Goal: Task Accomplishment & Management: Manage account settings

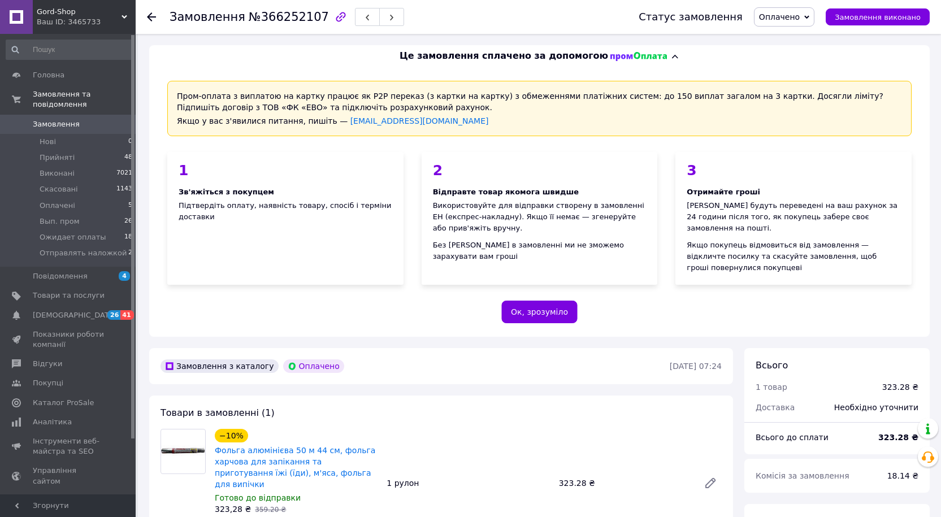
click at [789, 17] on span "Оплачено" at bounding box center [779, 16] width 41 height 9
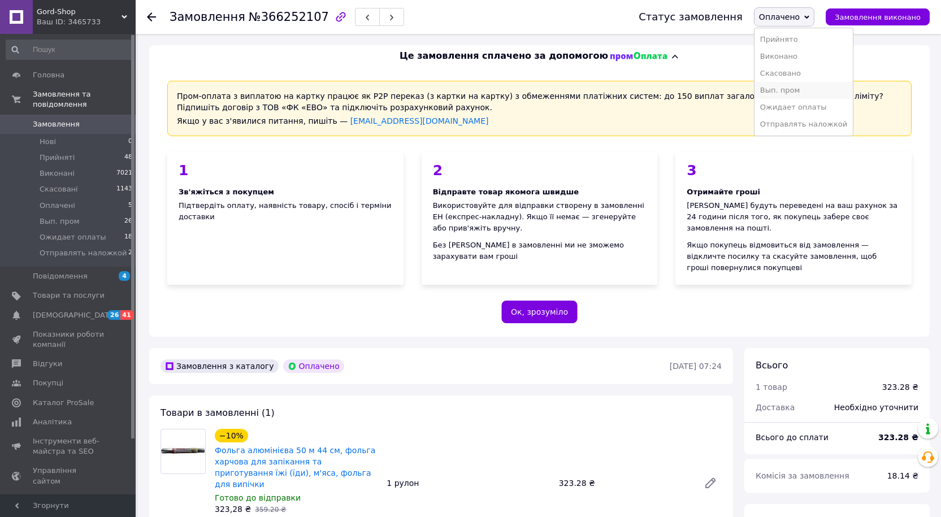
click at [781, 94] on li "Вып. пром" at bounding box center [804, 90] width 98 height 17
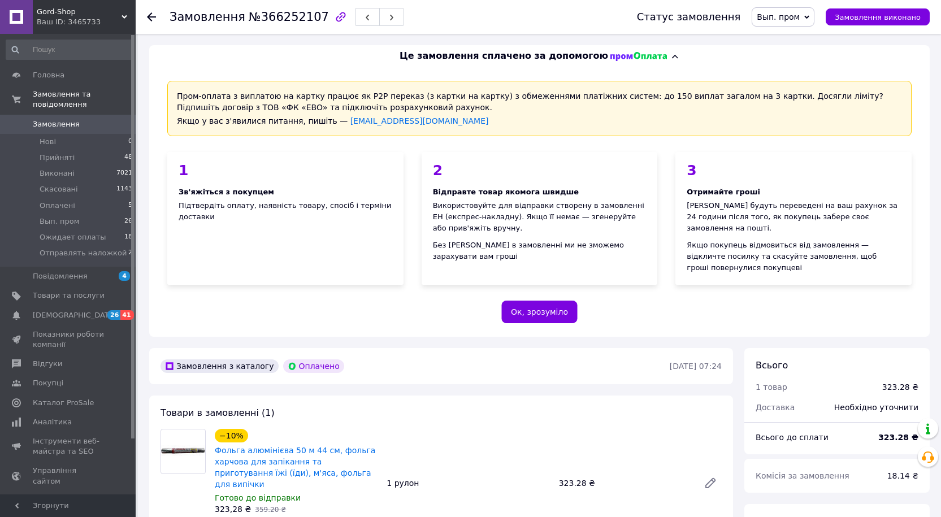
click at [58, 119] on span "Замовлення" at bounding box center [56, 124] width 47 height 10
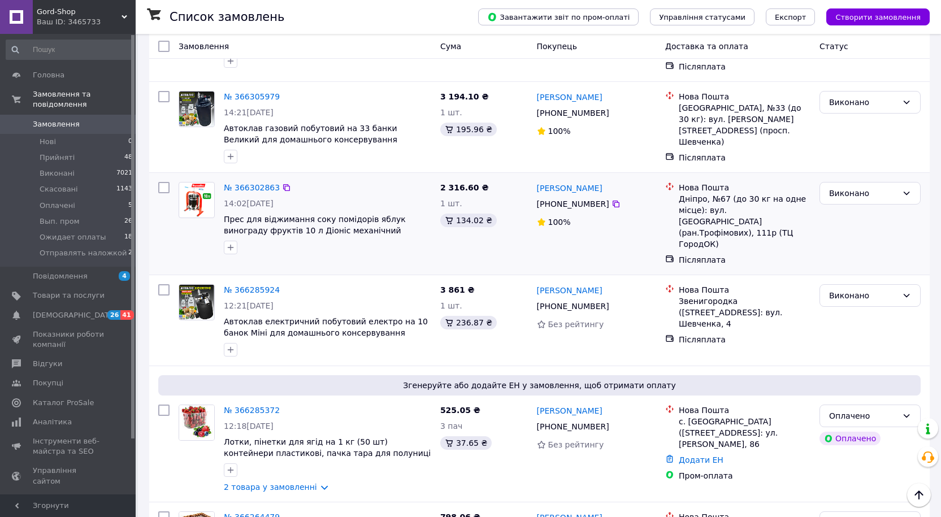
scroll to position [396, 0]
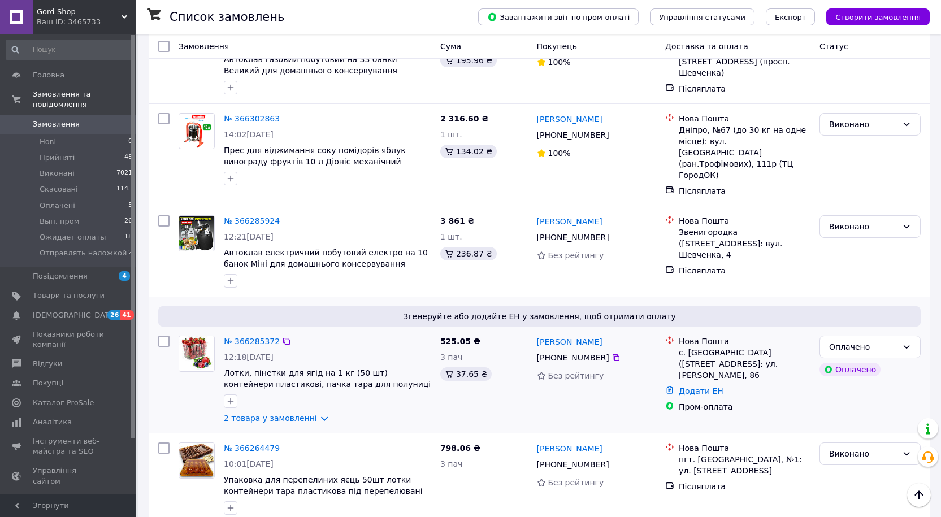
click at [245, 337] on link "№ 366285372" at bounding box center [252, 341] width 56 height 9
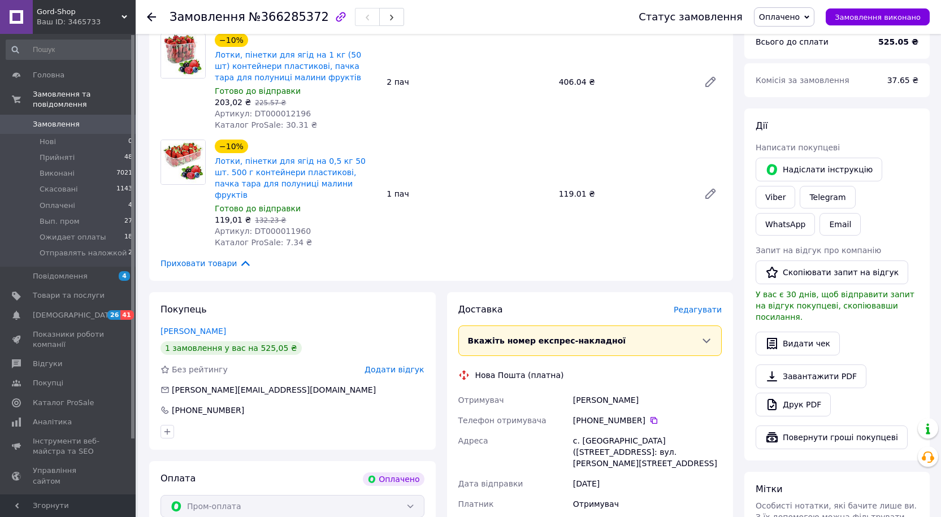
scroll to position [452, 0]
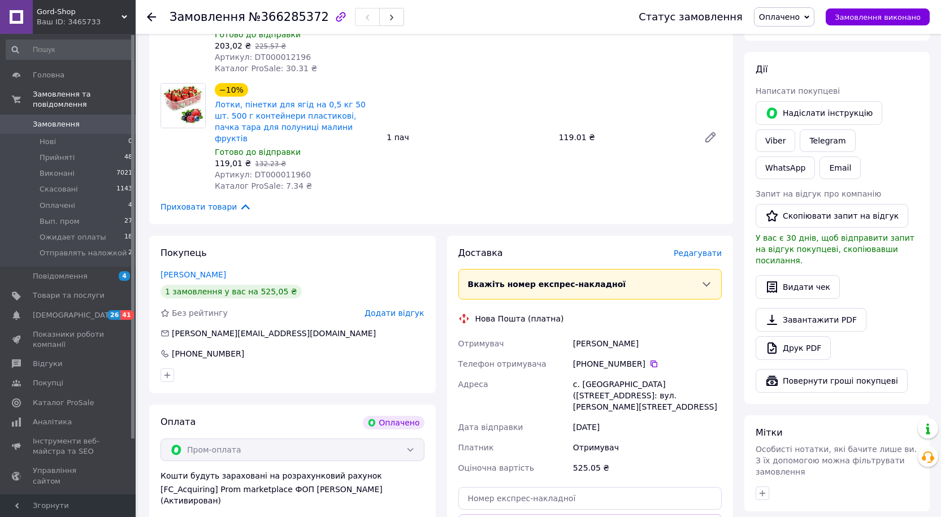
drag, startPoint x: 651, startPoint y: 322, endPoint x: 575, endPoint y: 325, distance: 75.8
click at [575, 334] on div "Данільченко Наталія" at bounding box center [647, 344] width 153 height 20
copy div "Данільченко Наталія"
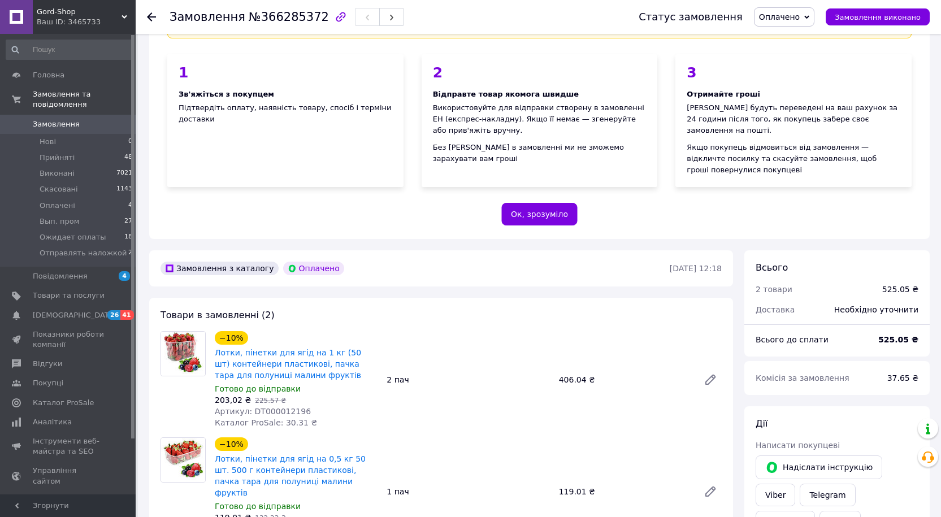
scroll to position [113, 0]
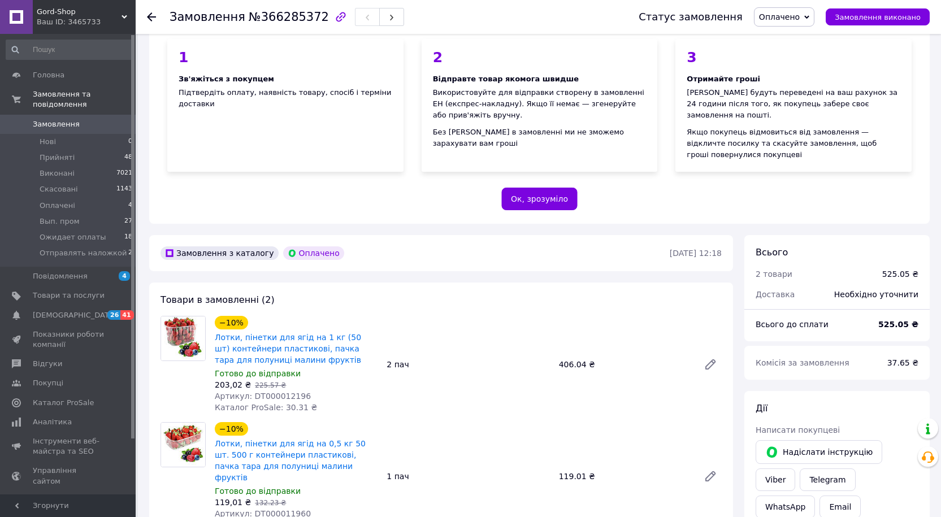
click at [790, 16] on span "Оплачено" at bounding box center [779, 16] width 41 height 9
click at [781, 91] on li "Вып. пром" at bounding box center [804, 90] width 98 height 17
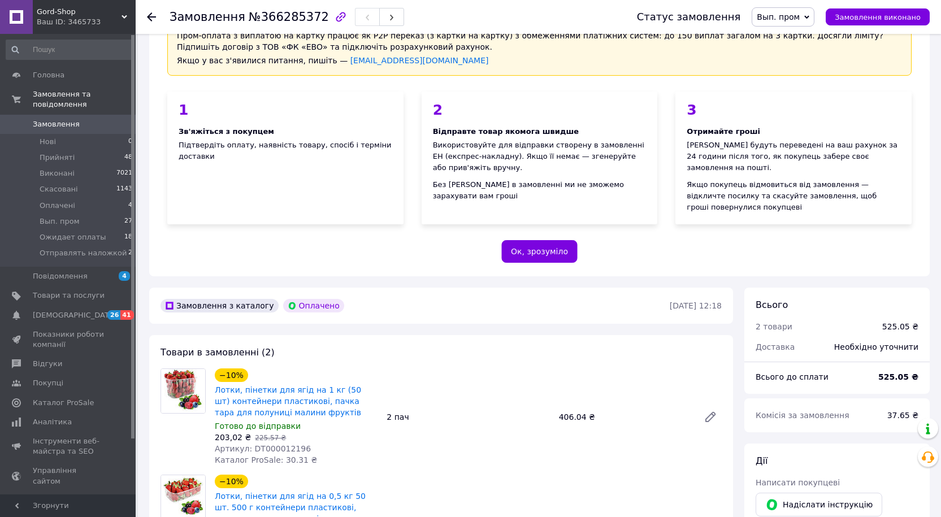
scroll to position [0, 0]
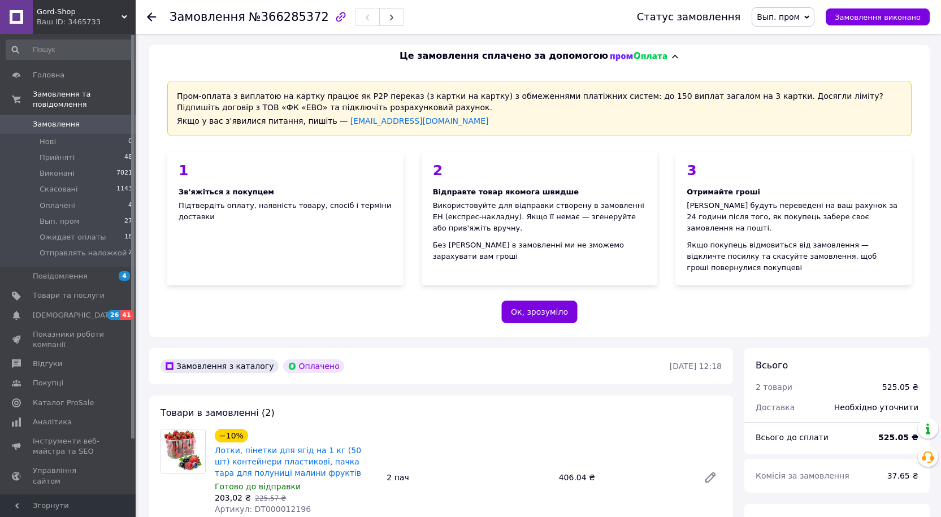
click at [68, 119] on span "Замовлення" at bounding box center [56, 124] width 47 height 10
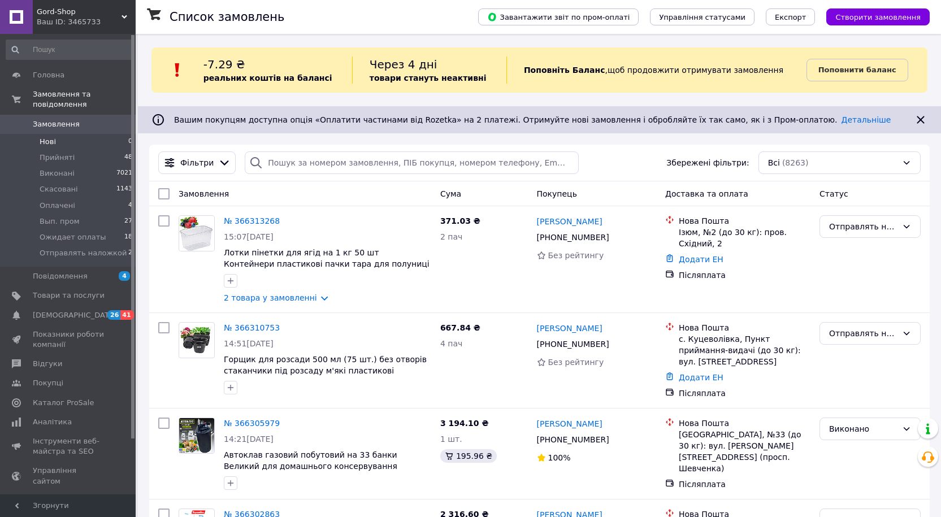
click at [59, 135] on li "Нові 0" at bounding box center [69, 142] width 139 height 16
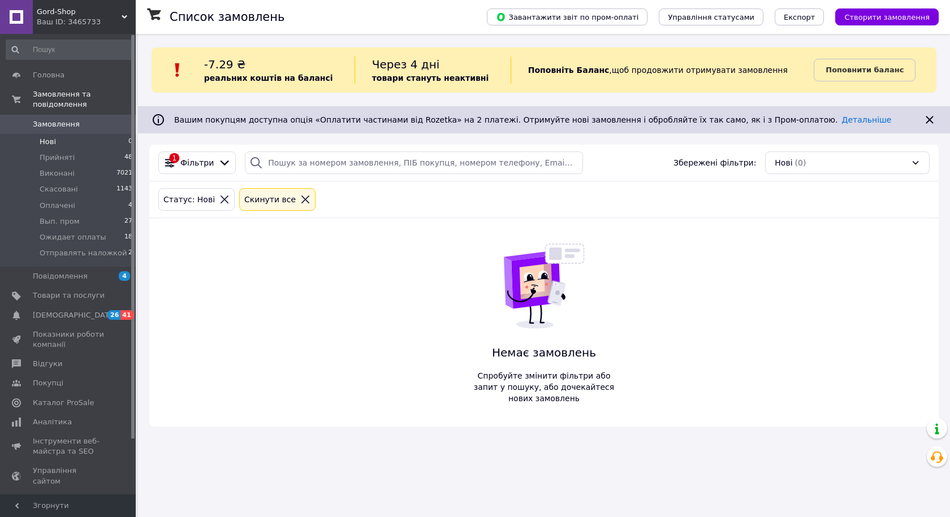
click at [55, 119] on span "Замовлення" at bounding box center [56, 124] width 47 height 10
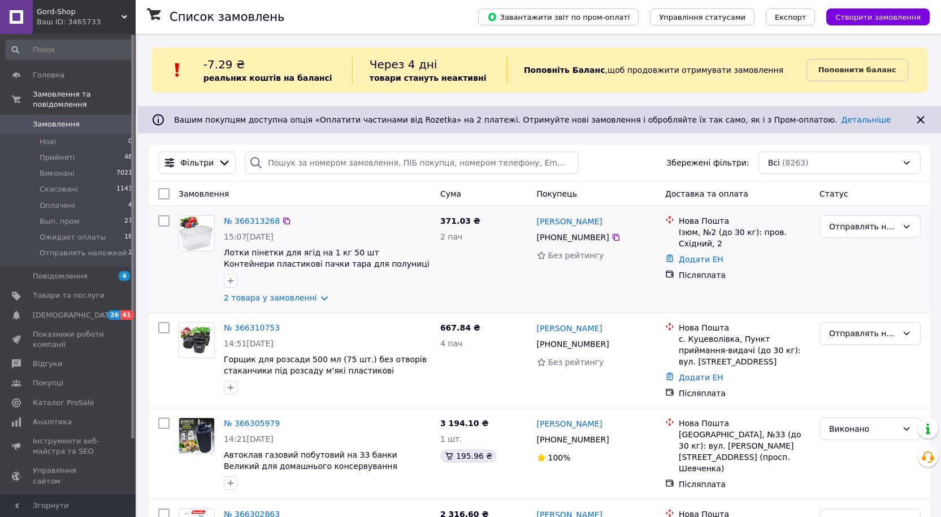
scroll to position [57, 0]
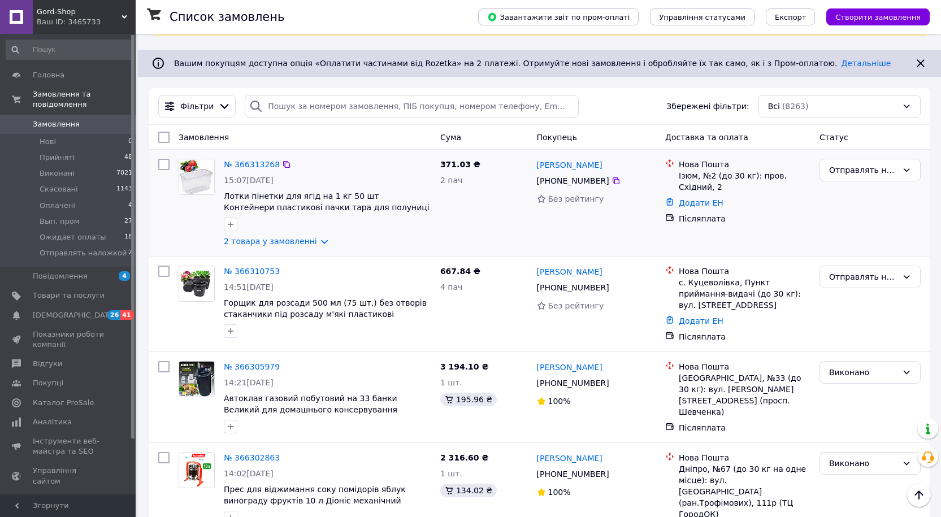
click at [258, 158] on div "№ 366313268" at bounding box center [252, 165] width 58 height 14
click at [258, 160] on link "№ 366313268" at bounding box center [252, 164] width 56 height 9
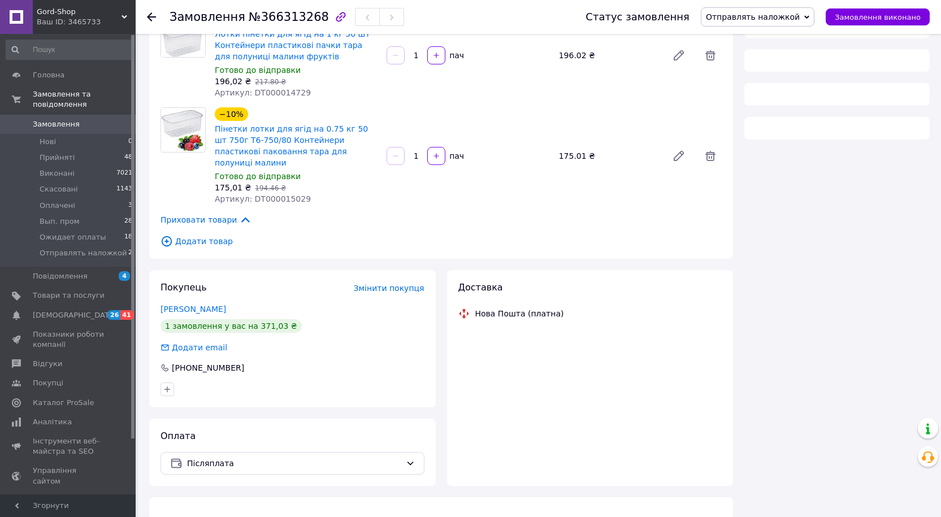
scroll to position [116, 0]
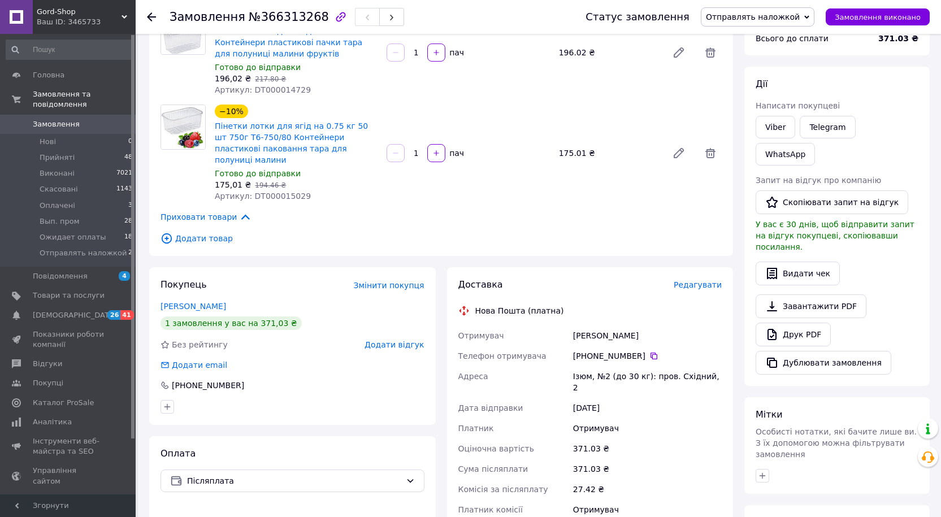
drag, startPoint x: 651, startPoint y: 324, endPoint x: 575, endPoint y: 330, distance: 76.5
click at [575, 330] on div "Ямпольська Наталія" at bounding box center [647, 336] width 153 height 20
copy div "Ямпольська Наталія"
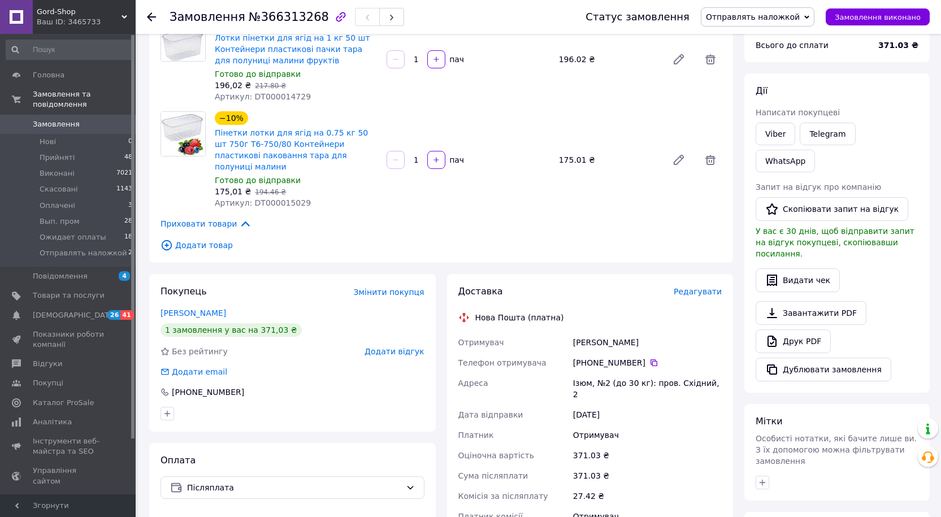
scroll to position [0, 0]
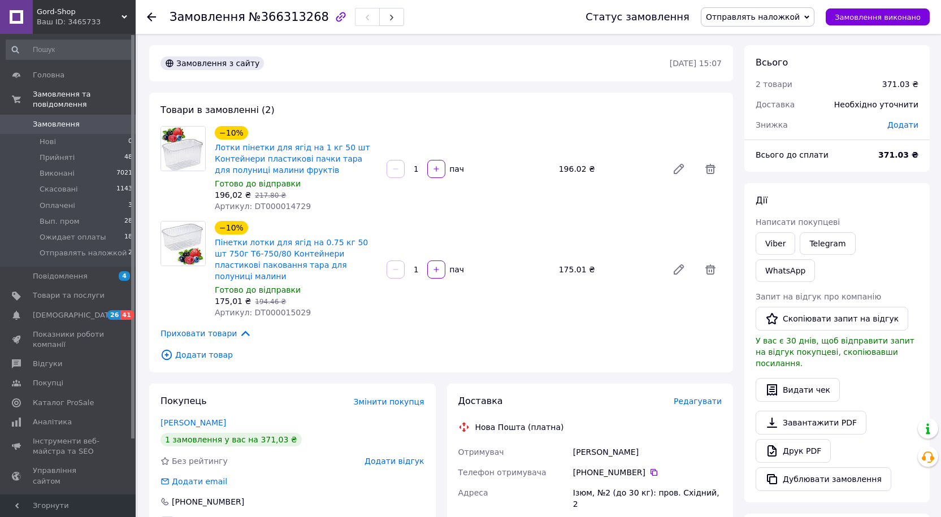
click at [785, 15] on span "Отправлять наложкой" at bounding box center [753, 16] width 94 height 9
click at [757, 52] on li "Виконано" at bounding box center [758, 56] width 112 height 17
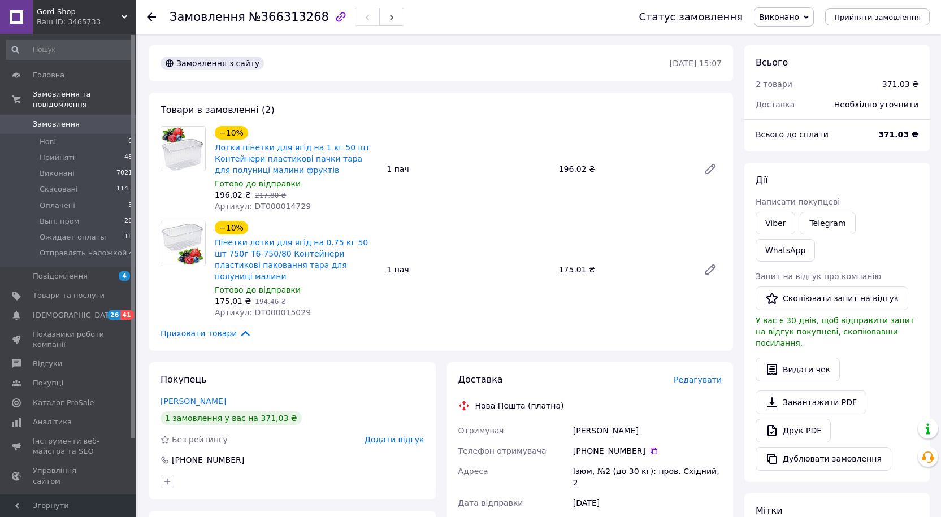
click at [60, 119] on span "Замовлення" at bounding box center [56, 124] width 47 height 10
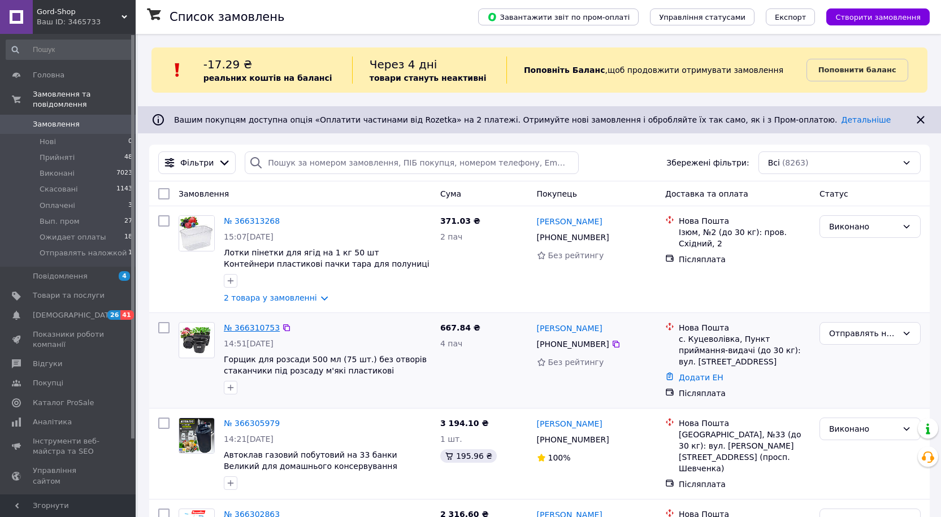
click at [257, 327] on link "№ 366310753" at bounding box center [252, 327] width 56 height 9
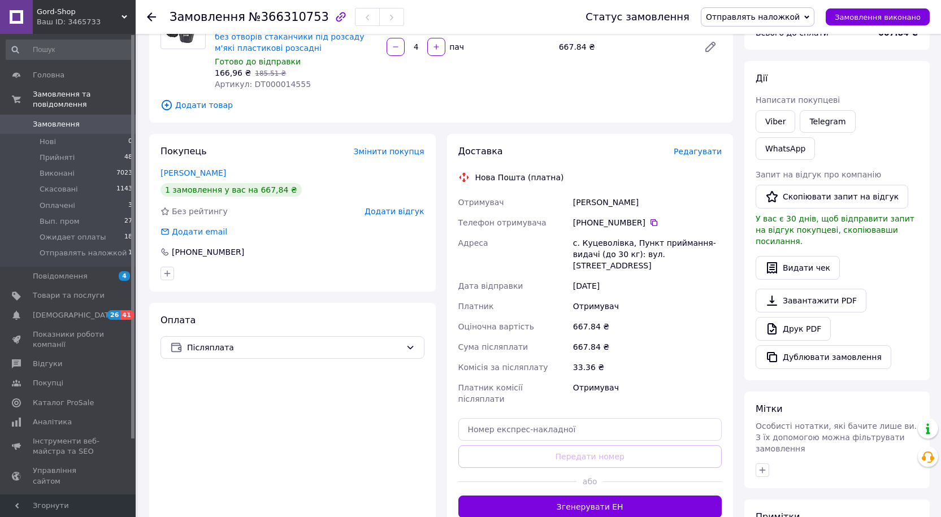
scroll to position [170, 0]
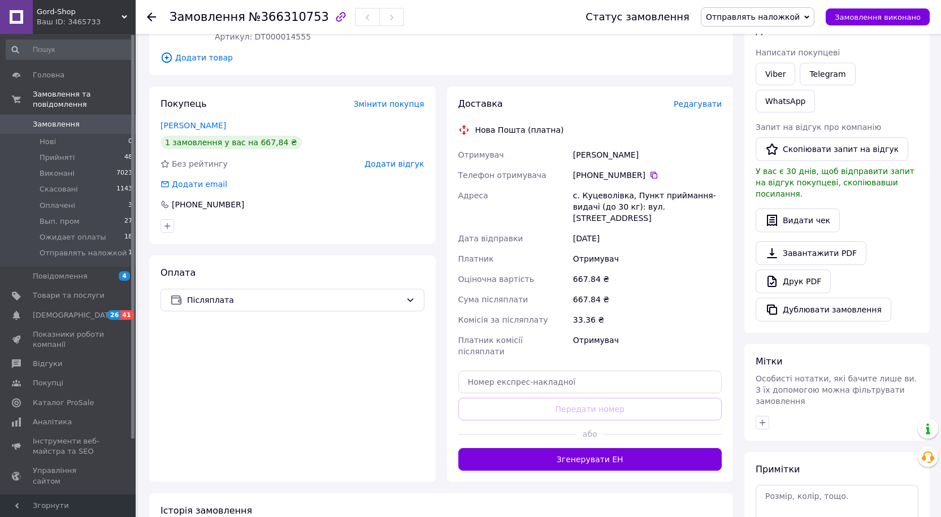
drag, startPoint x: 646, startPoint y: 157, endPoint x: 574, endPoint y: 156, distance: 71.8
click at [574, 156] on div "Савчук Владимир" at bounding box center [647, 155] width 153 height 20
copy div "Савчук Владимир"
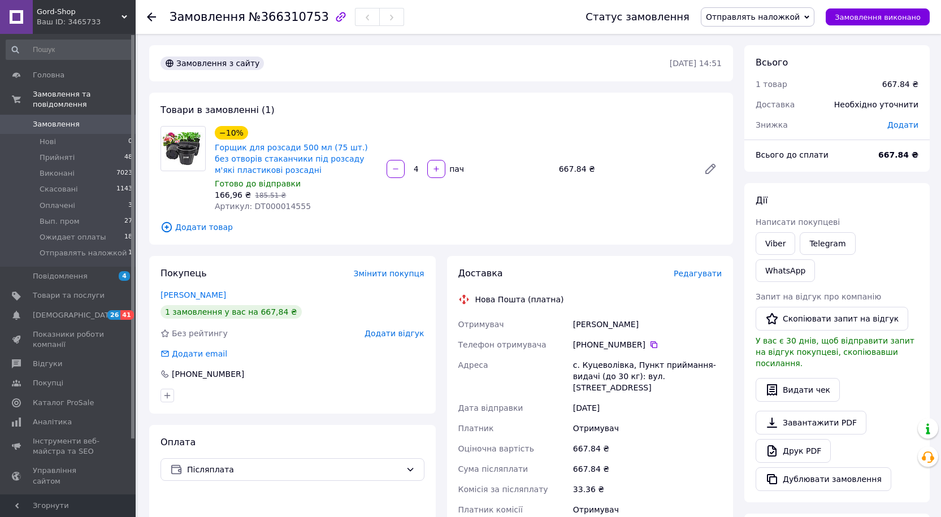
click at [797, 12] on span "Отправлять наложкой" at bounding box center [753, 16] width 94 height 9
click at [763, 52] on li "Виконано" at bounding box center [758, 56] width 112 height 17
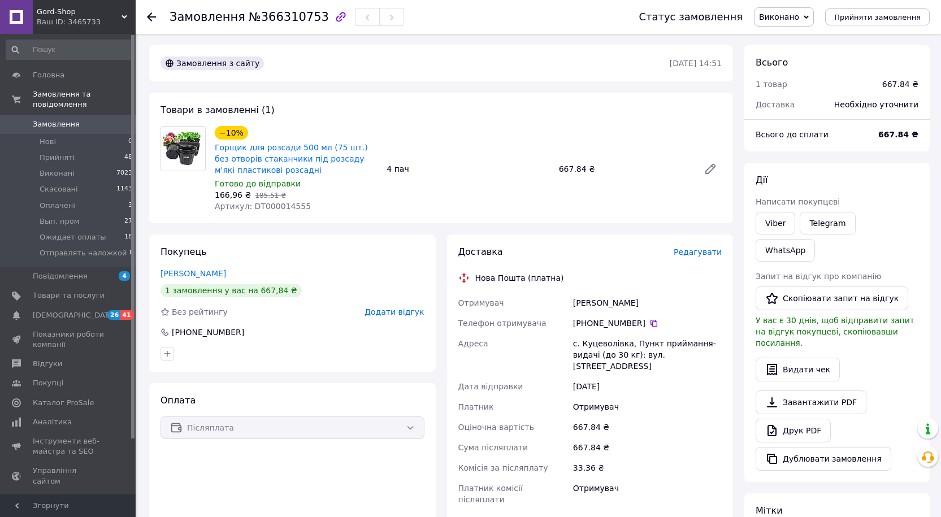
click at [60, 119] on span "Замовлення" at bounding box center [56, 124] width 47 height 10
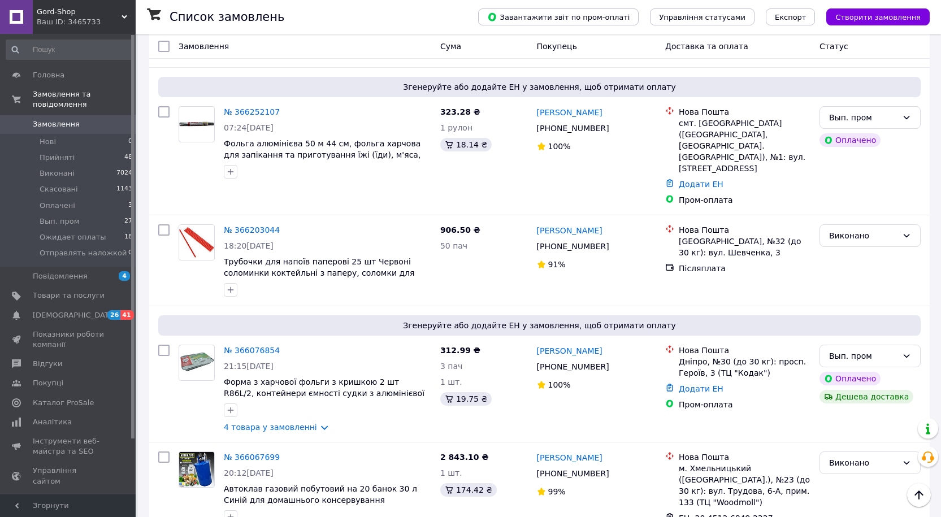
scroll to position [678, 0]
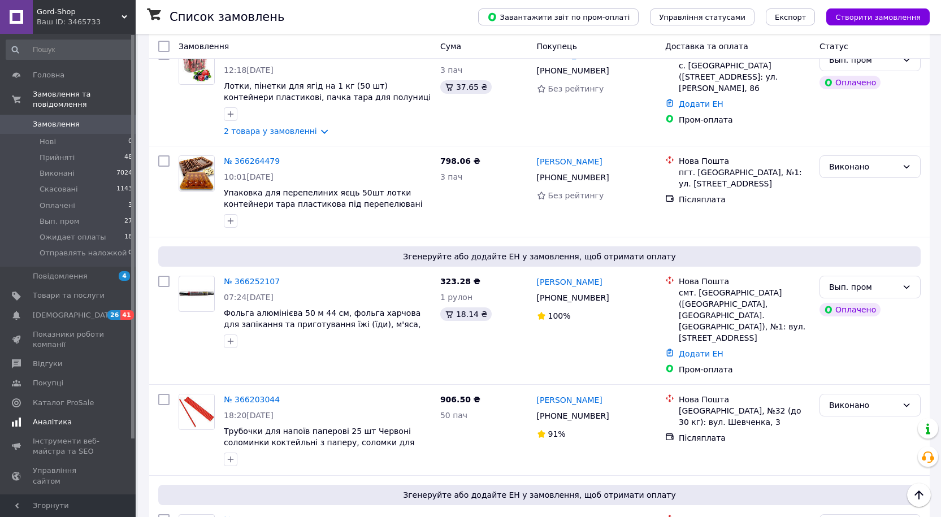
click at [36, 417] on span "Аналітика" at bounding box center [52, 422] width 39 height 10
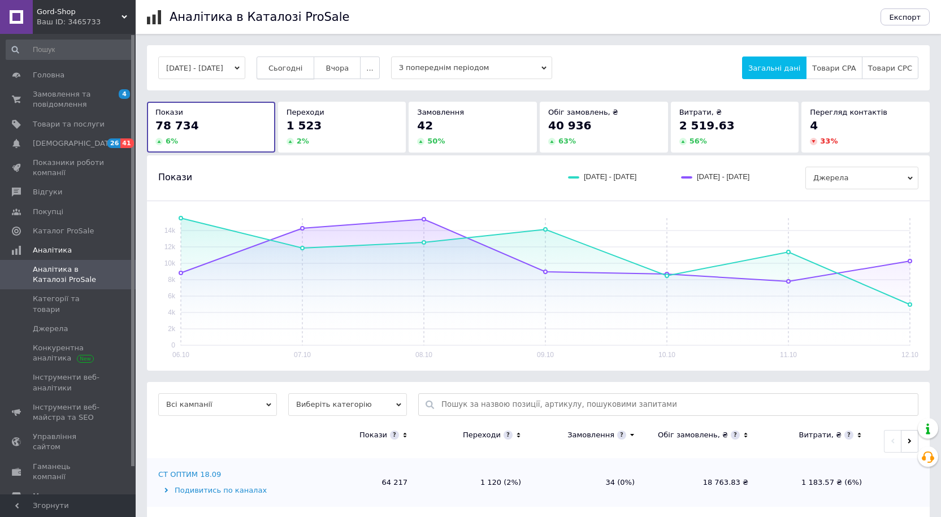
click at [302, 67] on span "Сьогодні" at bounding box center [286, 68] width 34 height 8
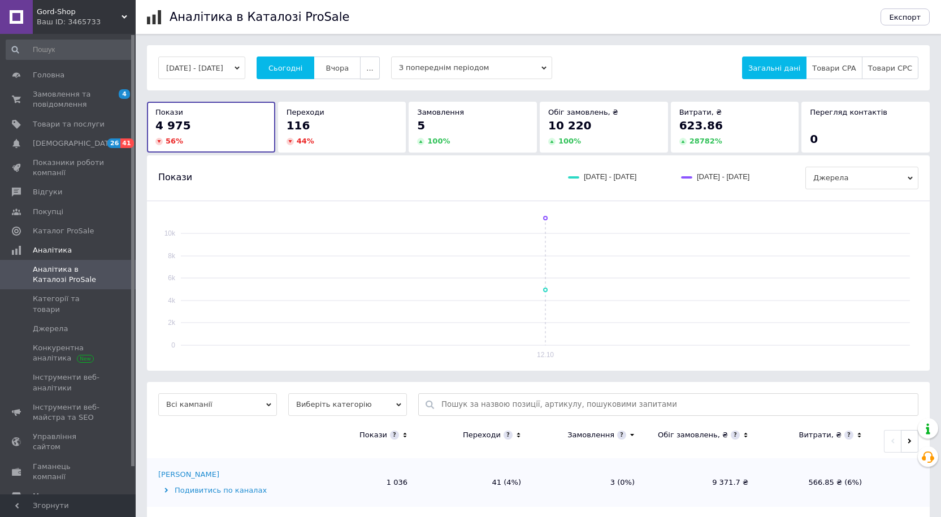
click at [379, 59] on button "..." at bounding box center [369, 68] width 19 height 23
click at [361, 89] on span "Місяць" at bounding box center [348, 90] width 26 height 8
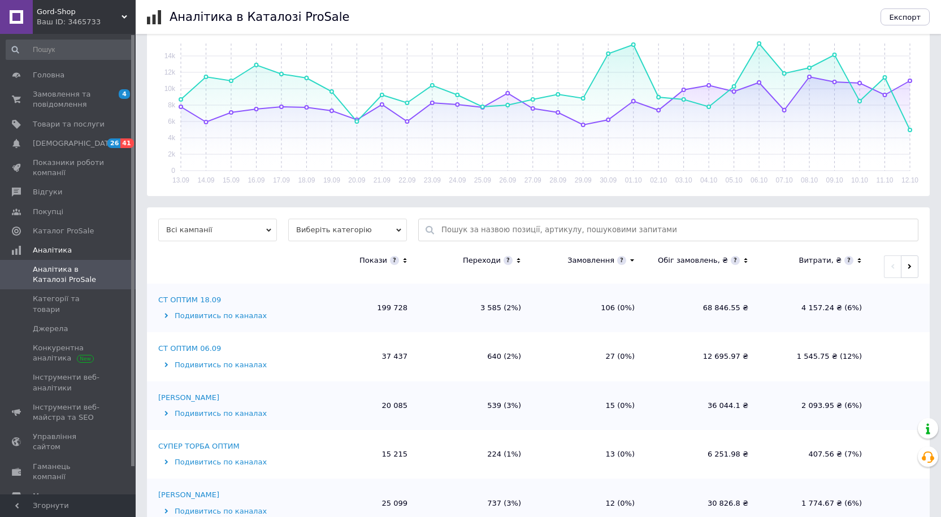
scroll to position [283, 0]
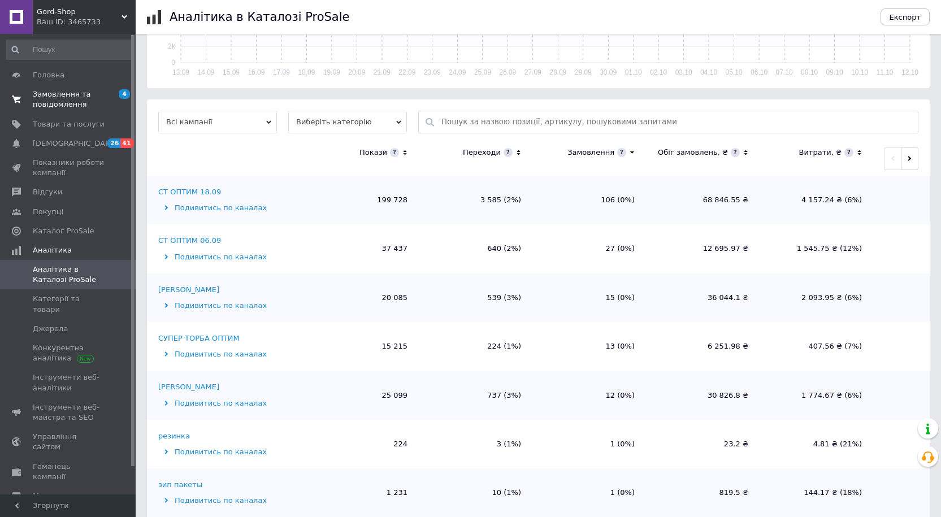
click at [47, 97] on span "Замовлення та повідомлення" at bounding box center [69, 99] width 72 height 20
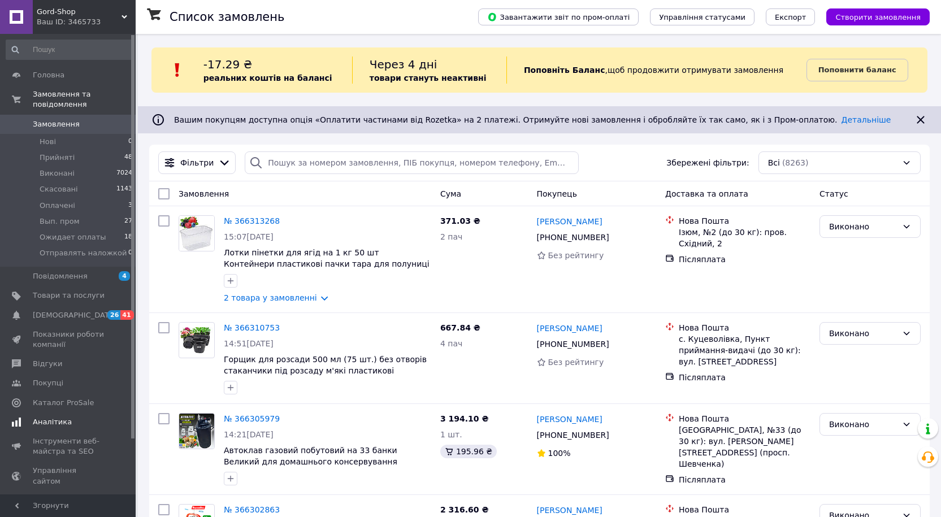
click at [46, 417] on span "Аналітика" at bounding box center [52, 422] width 39 height 10
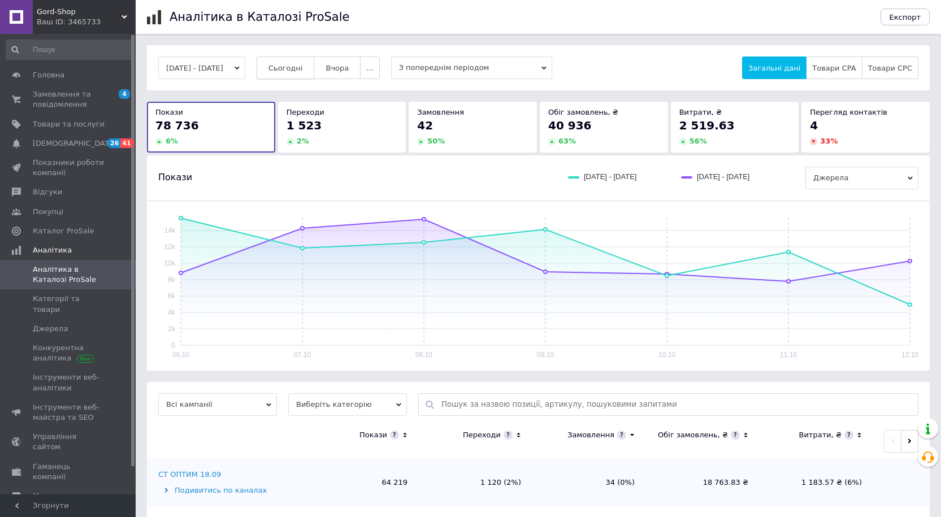
click at [299, 69] on span "Сьогодні" at bounding box center [286, 68] width 34 height 8
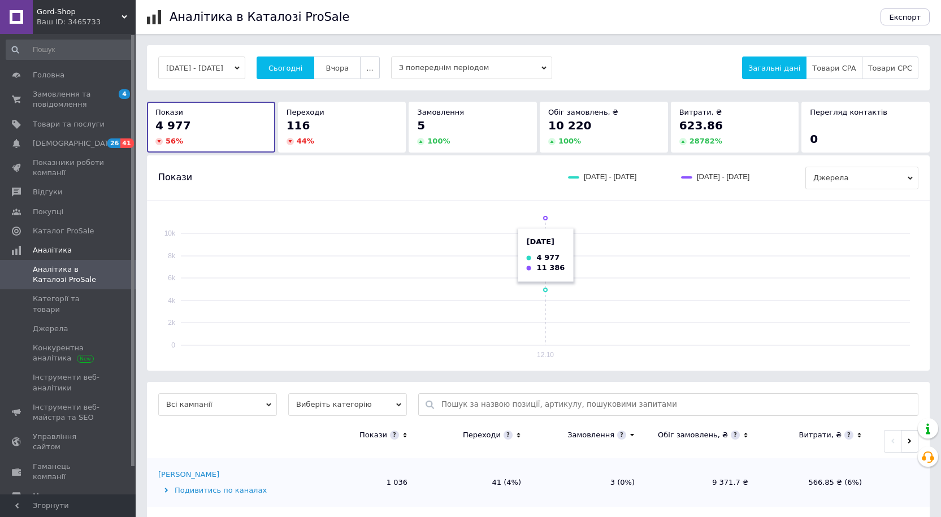
scroll to position [110, 0]
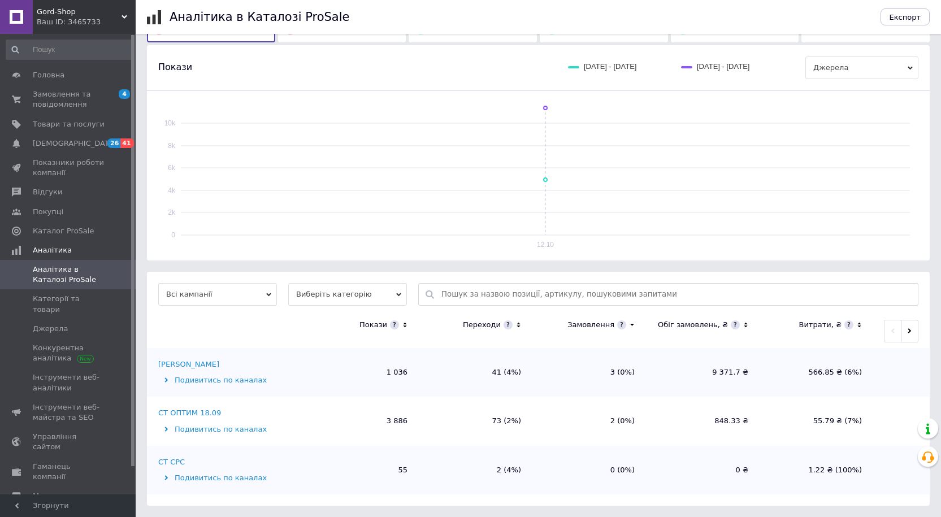
click at [203, 413] on div "СТ ОПТИМ 18.09" at bounding box center [189, 413] width 63 height 10
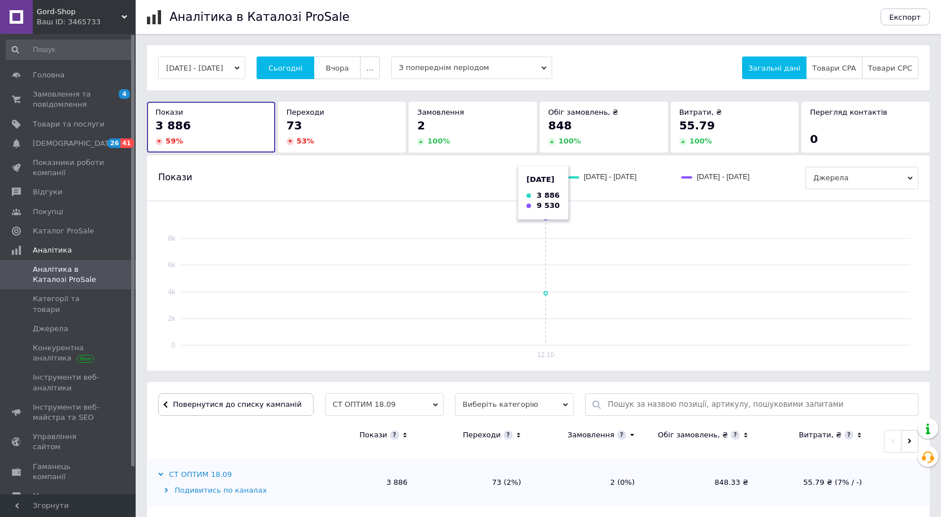
scroll to position [226, 0]
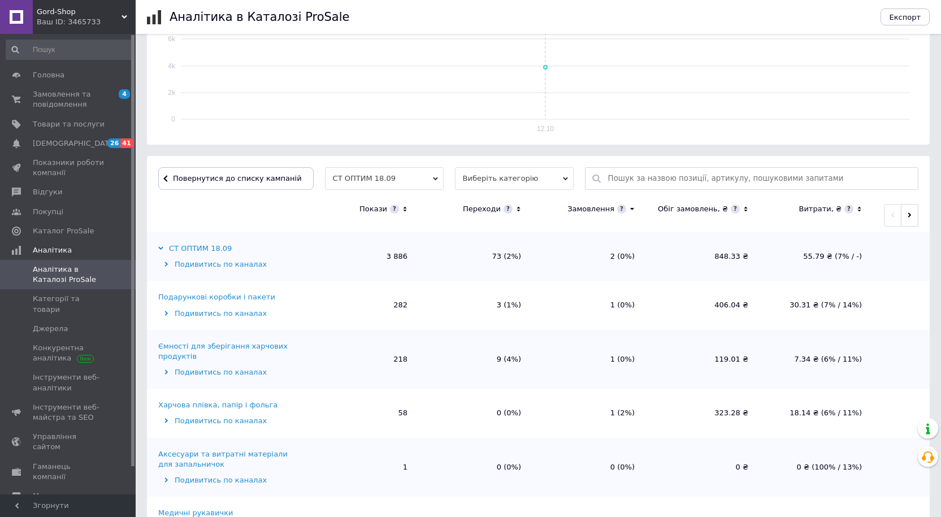
click at [406, 210] on icon at bounding box center [404, 210] width 7 height 10
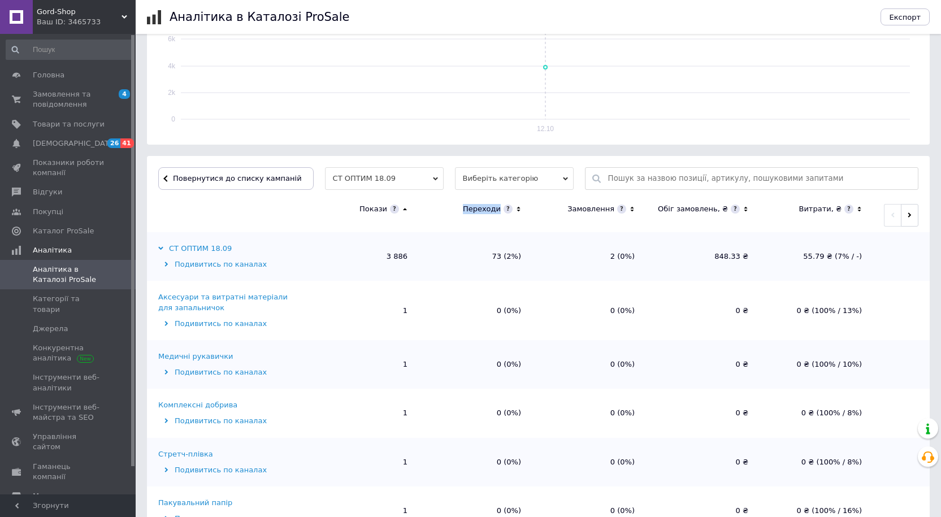
click at [406, 210] on icon at bounding box center [405, 209] width 4 height 2
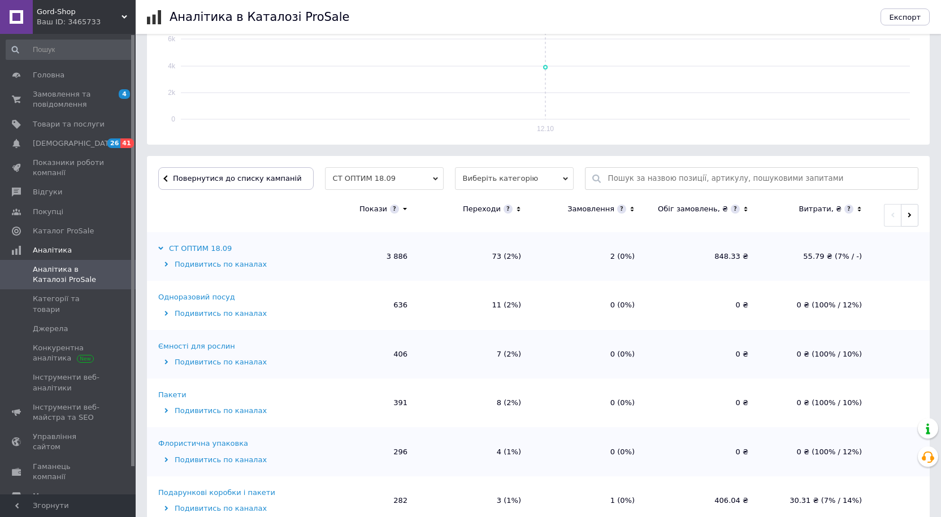
click at [196, 300] on div "Одноразовий посуд" at bounding box center [196, 297] width 77 height 10
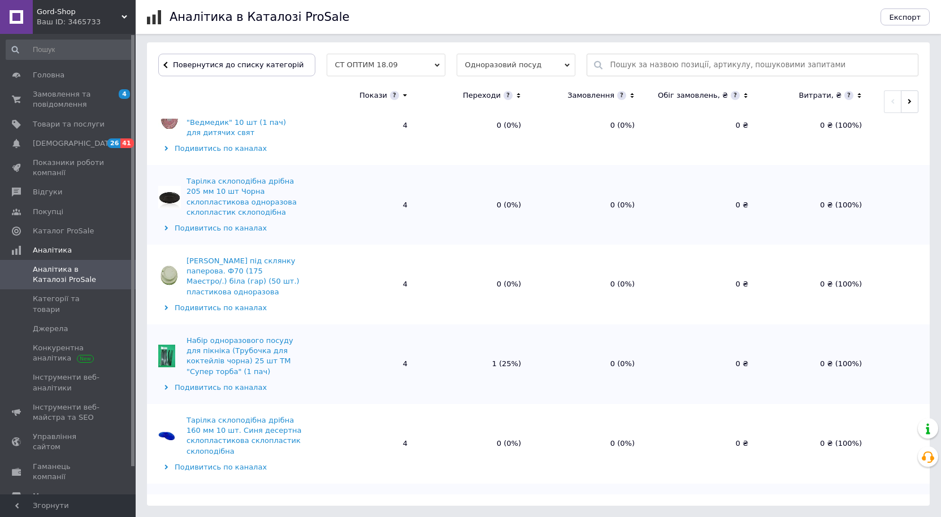
scroll to position [956, 0]
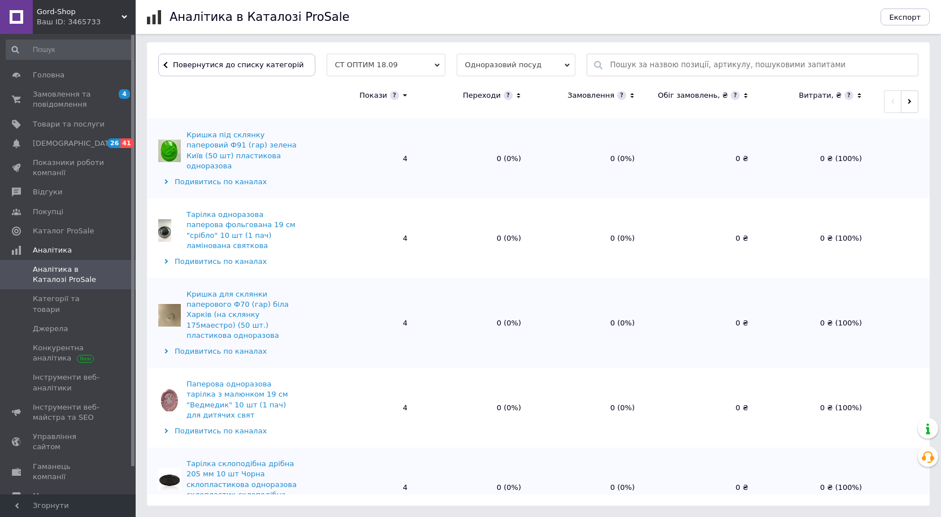
click at [515, 97] on icon at bounding box center [518, 96] width 7 height 10
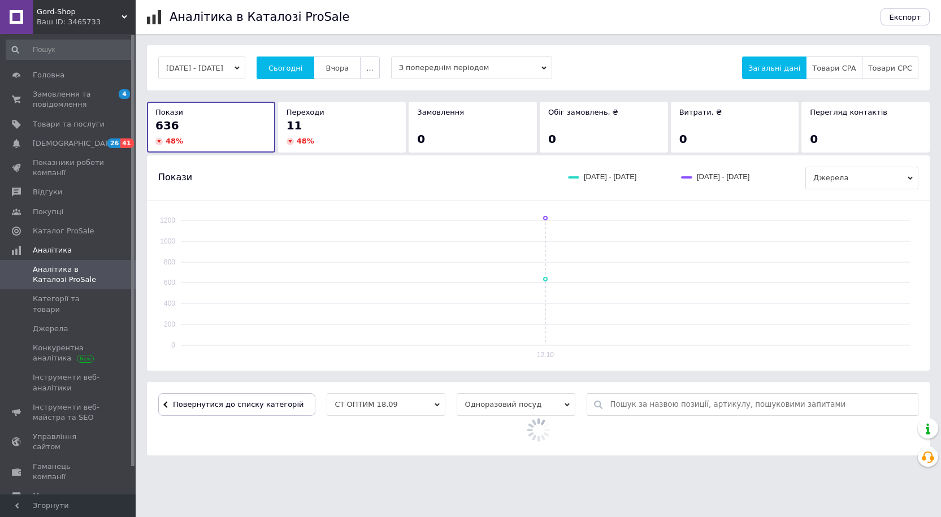
scroll to position [0, 0]
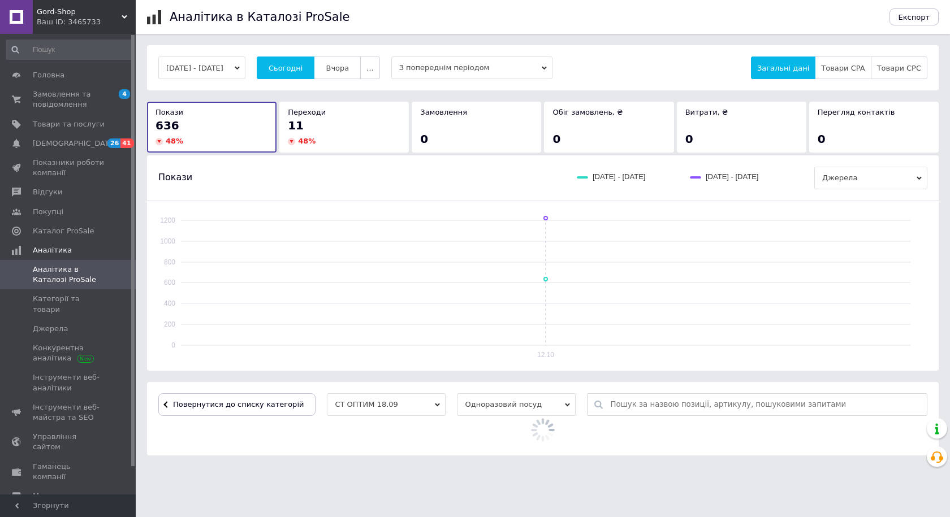
click at [515, 97] on div "12.10.2025 - 12.10.2025 Сьогодні Вчора ... З попереднім періодом Загальні дані …" at bounding box center [542, 250] width 791 height 410
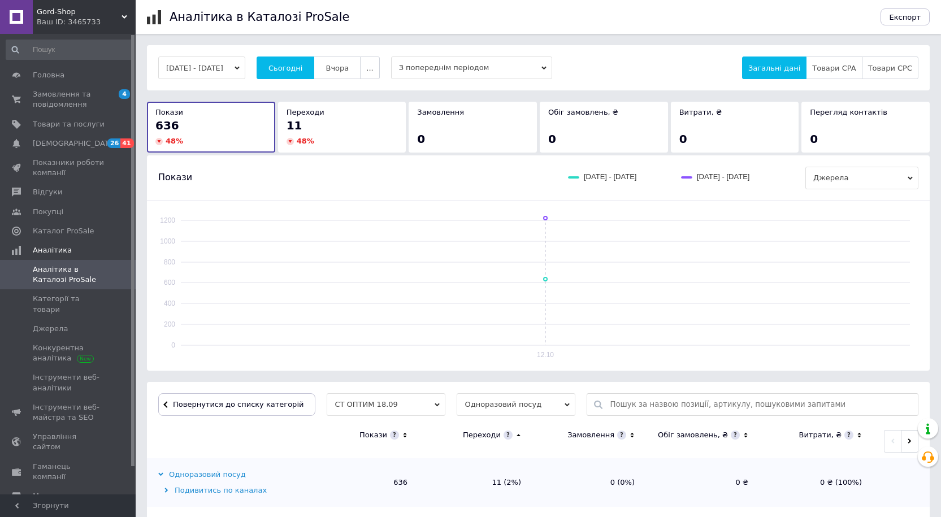
click at [519, 438] on icon at bounding box center [518, 436] width 7 height 10
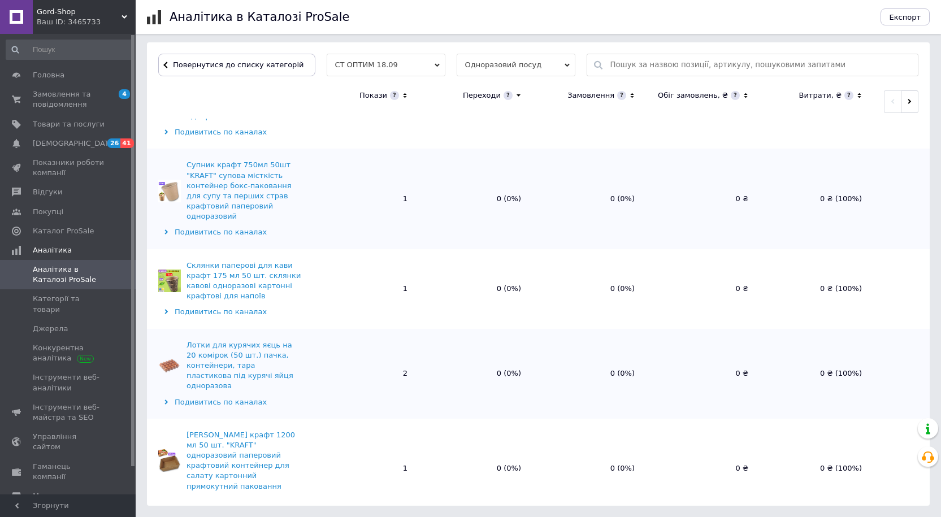
scroll to position [1066, 0]
click at [50, 96] on span "Замовлення та повідомлення" at bounding box center [69, 99] width 72 height 20
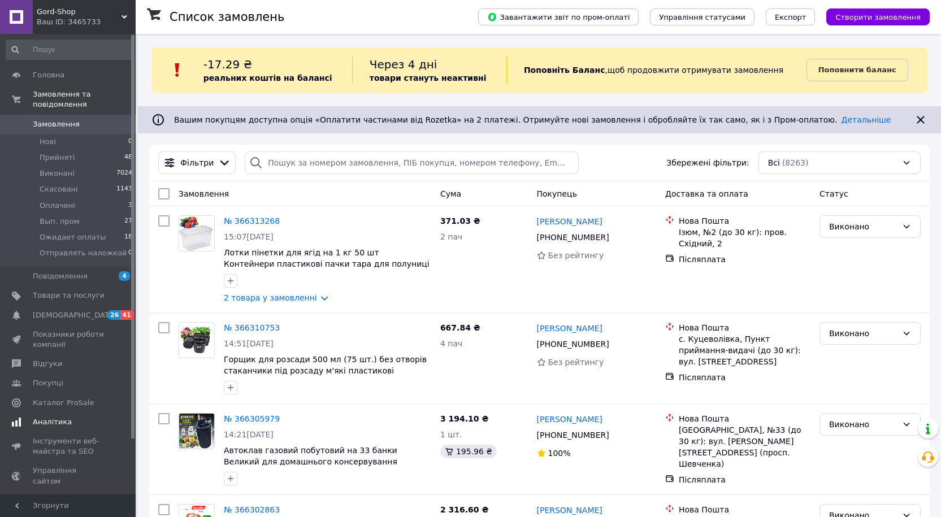
click at [52, 417] on span "Аналітика" at bounding box center [52, 422] width 39 height 10
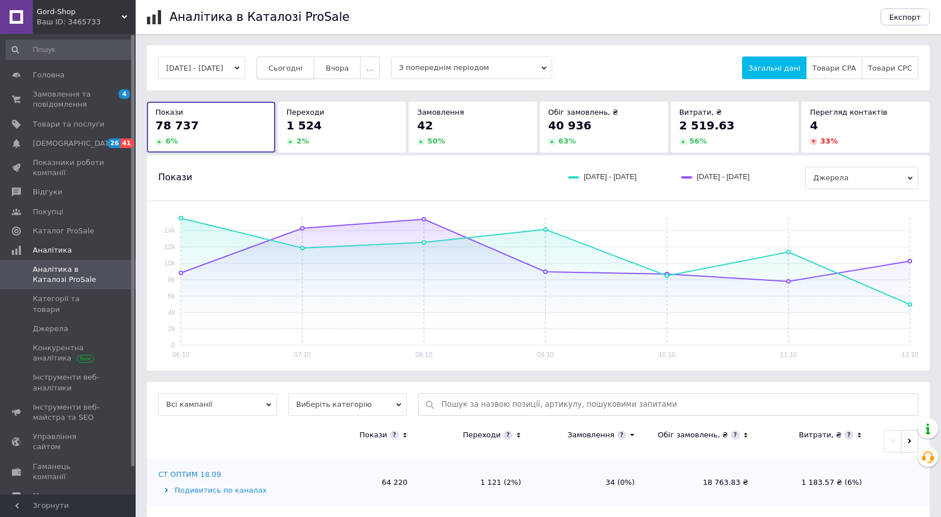
click at [303, 72] on span "Сьогодні" at bounding box center [286, 68] width 34 height 8
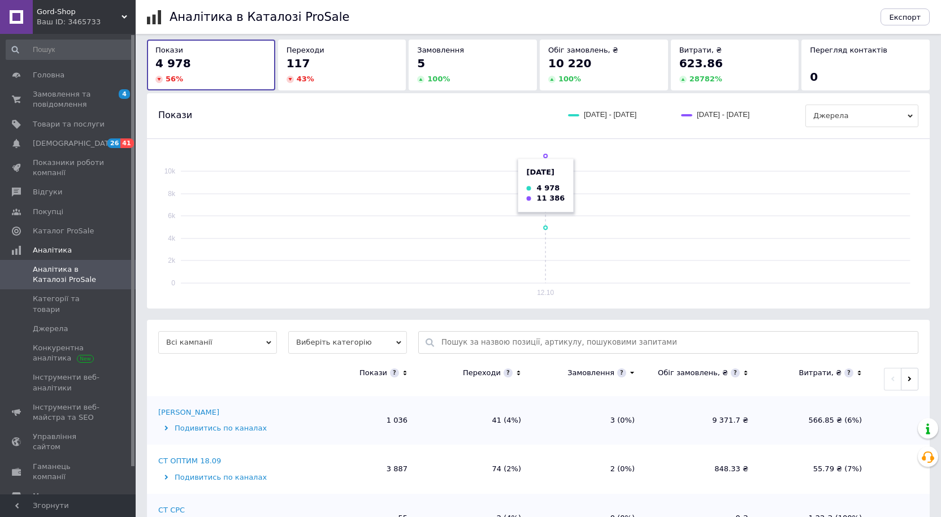
scroll to position [110, 0]
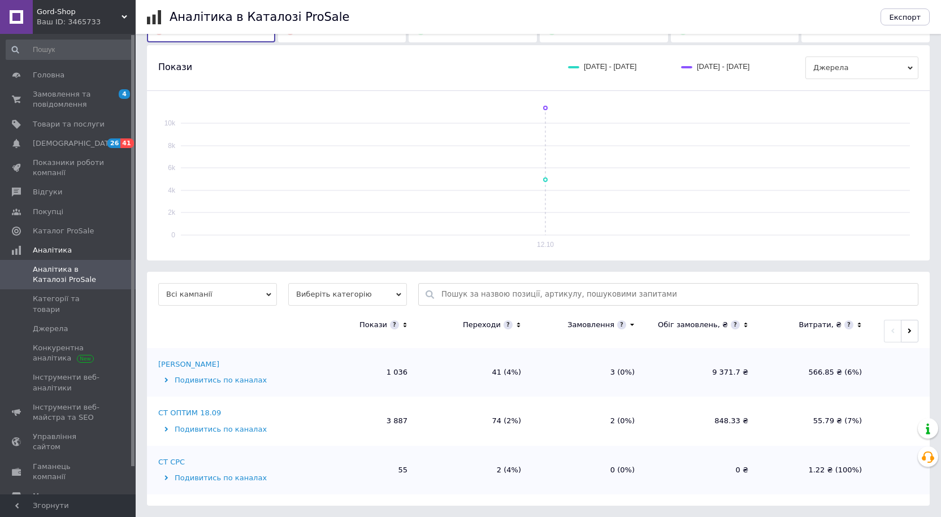
click at [180, 365] on div "Денис гш" at bounding box center [188, 365] width 61 height 10
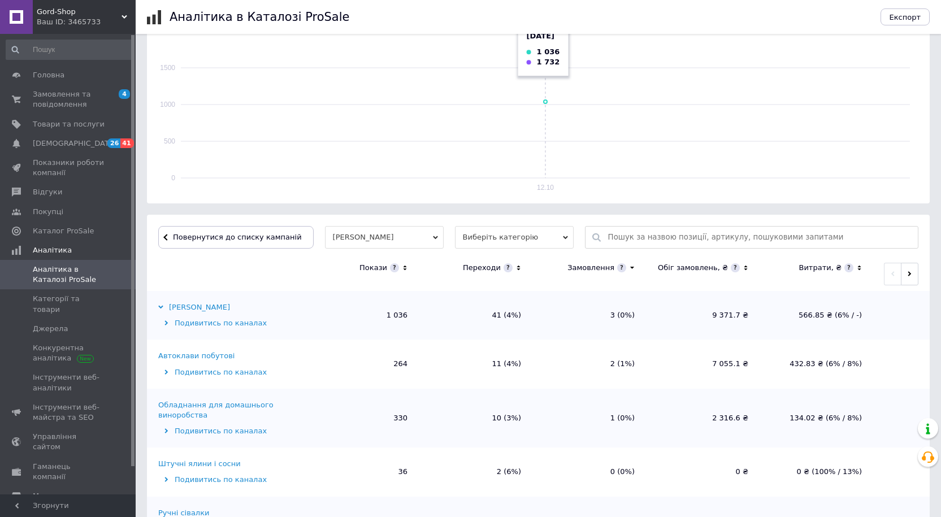
scroll to position [170, 0]
click at [188, 306] on div "Денис гш" at bounding box center [194, 305] width 72 height 10
click at [197, 307] on div "Денис гш" at bounding box center [194, 305] width 72 height 10
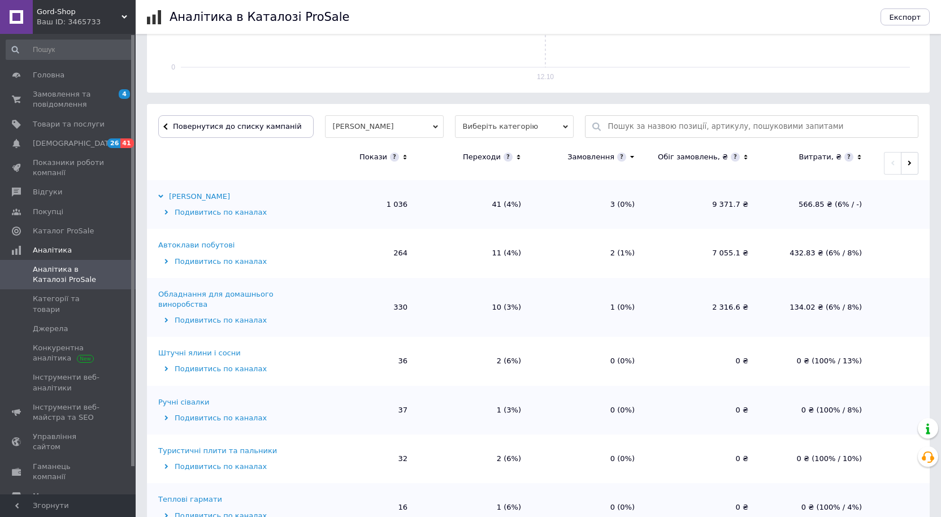
scroll to position [283, 0]
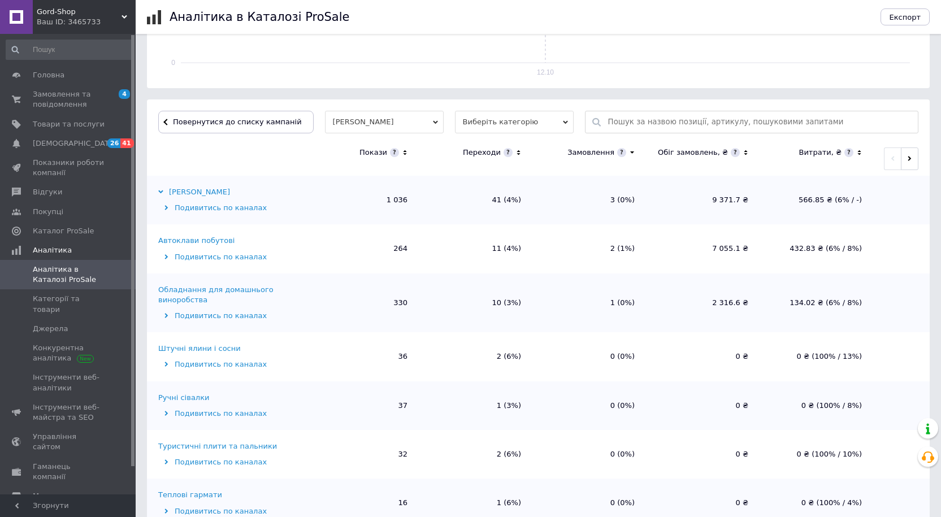
click at [404, 151] on icon at bounding box center [404, 152] width 3 height 5
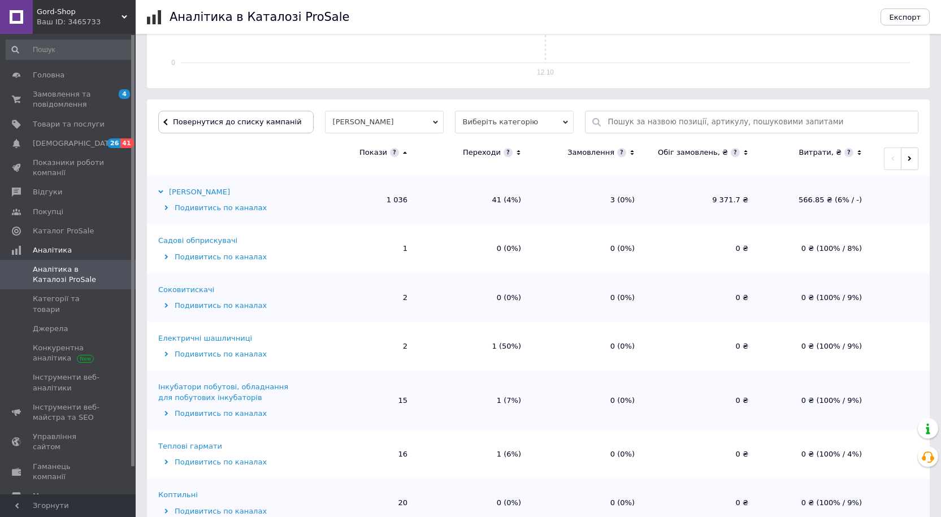
click at [404, 151] on icon at bounding box center [404, 153] width 7 height 10
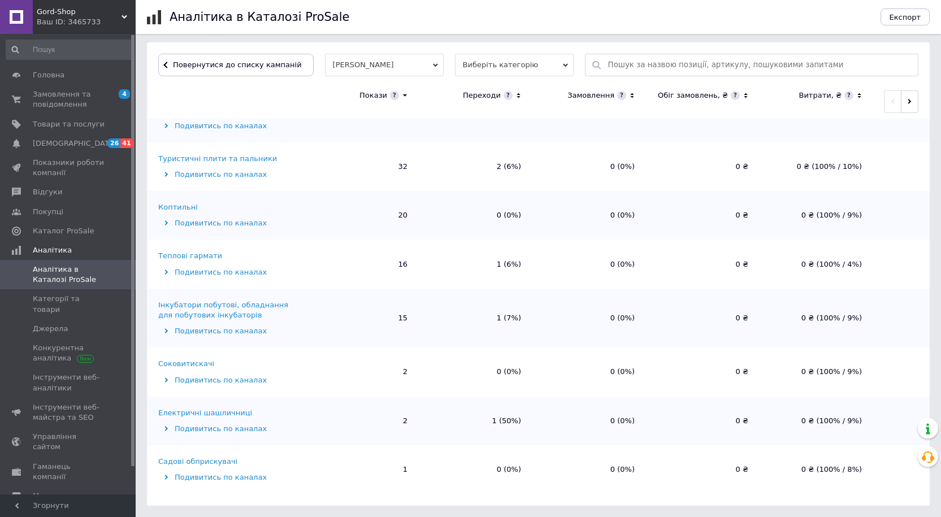
scroll to position [323, 0]
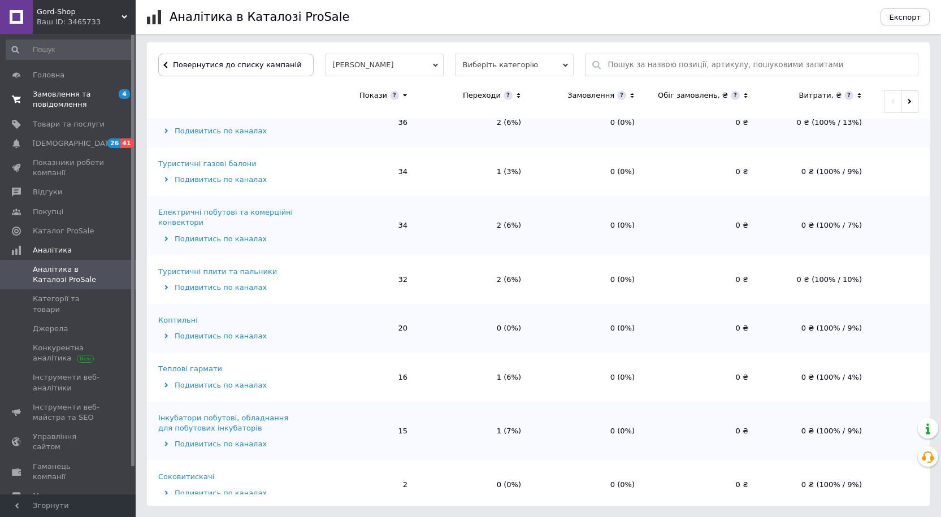
click at [55, 99] on span "Замовлення та повідомлення" at bounding box center [69, 99] width 72 height 20
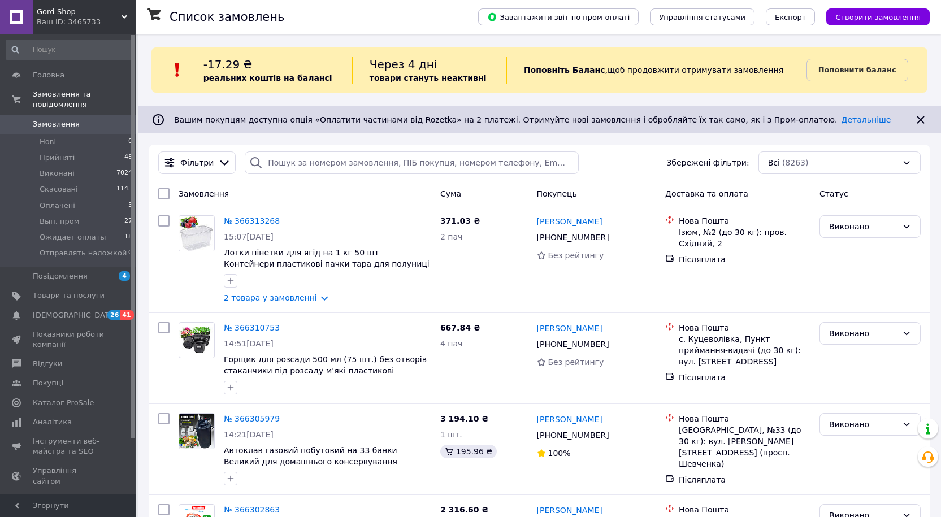
click at [47, 13] on span "Gord-Shop" at bounding box center [79, 12] width 85 height 10
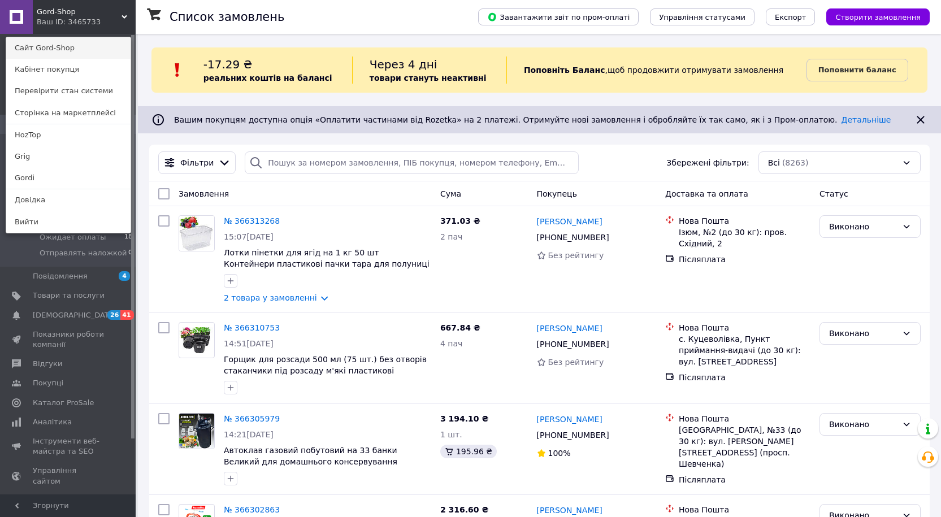
click at [49, 44] on link "Сайт Gord-Shop" at bounding box center [68, 47] width 124 height 21
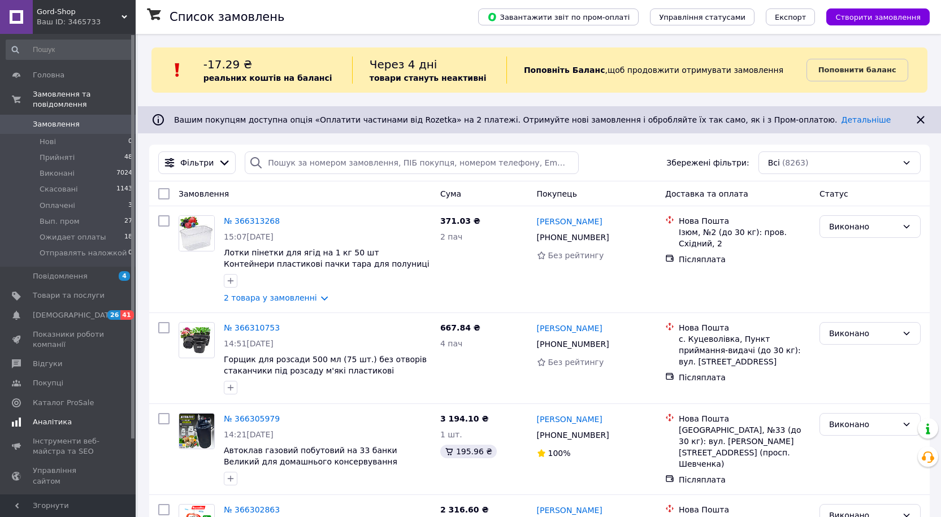
click at [57, 413] on link "Аналітика" at bounding box center [69, 422] width 139 height 19
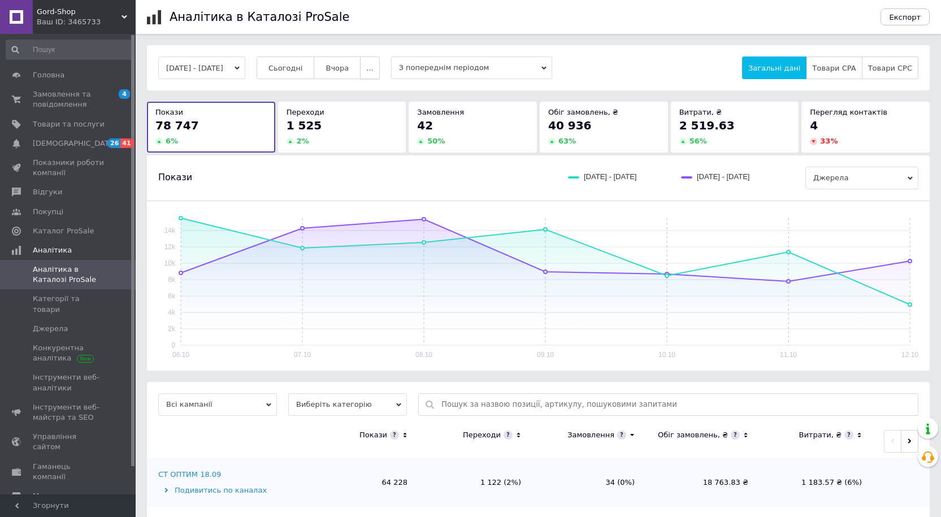
click at [379, 65] on button "..." at bounding box center [369, 68] width 19 height 23
click at [362, 176] on span "60-10 днів" at bounding box center [348, 178] width 40 height 8
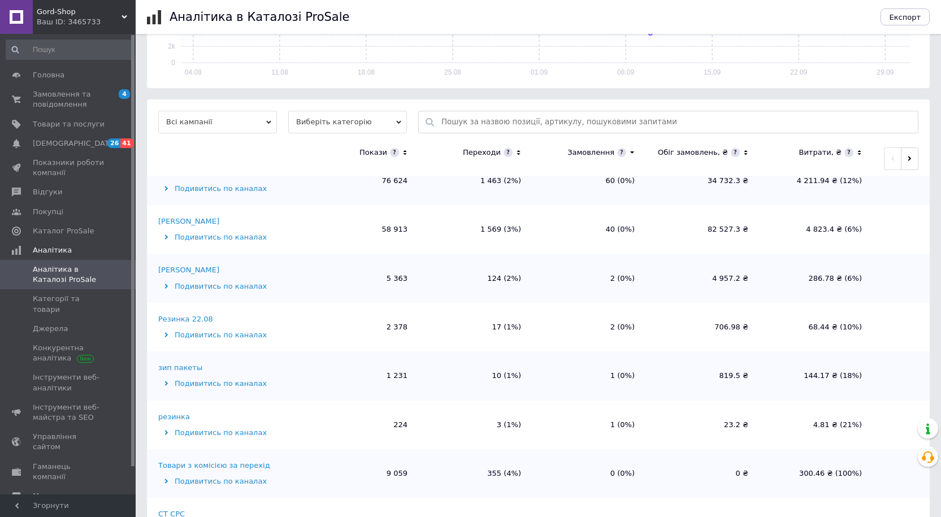
scroll to position [89, 0]
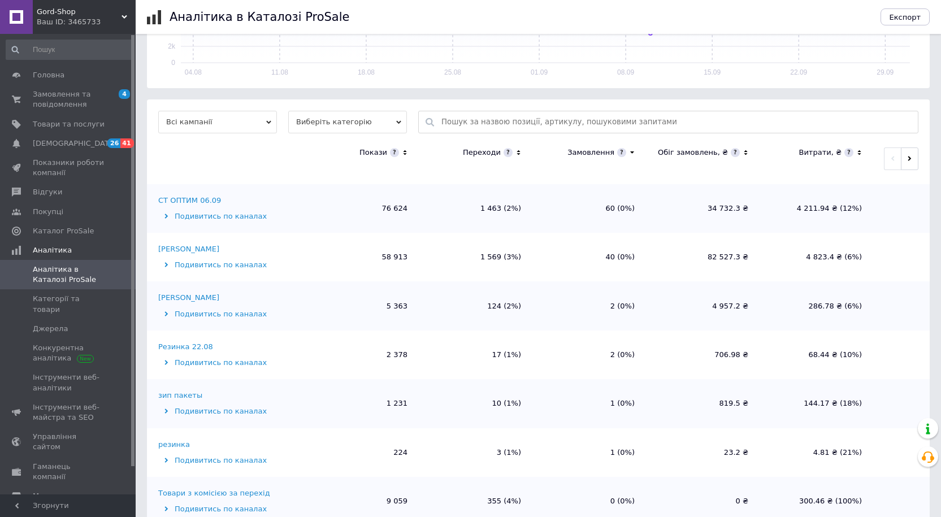
click at [181, 298] on div "Денис гш" at bounding box center [188, 298] width 61 height 10
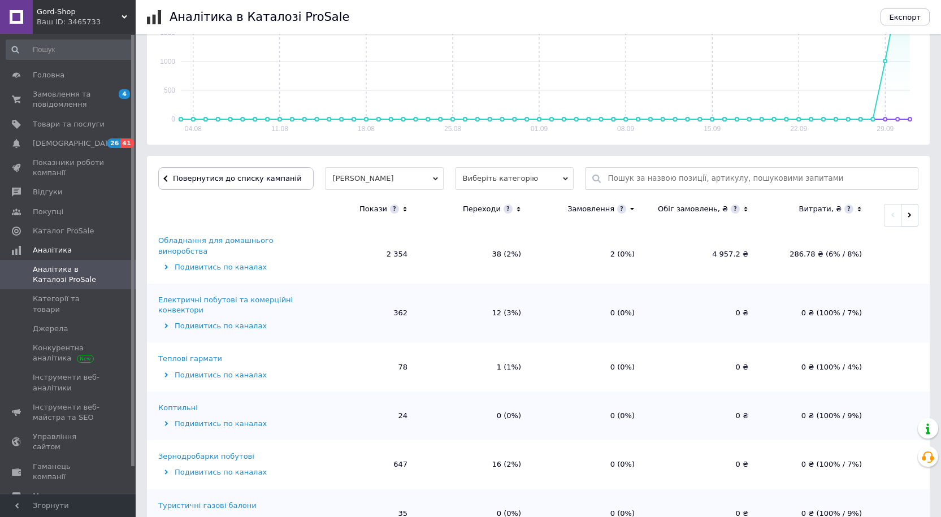
scroll to position [0, 0]
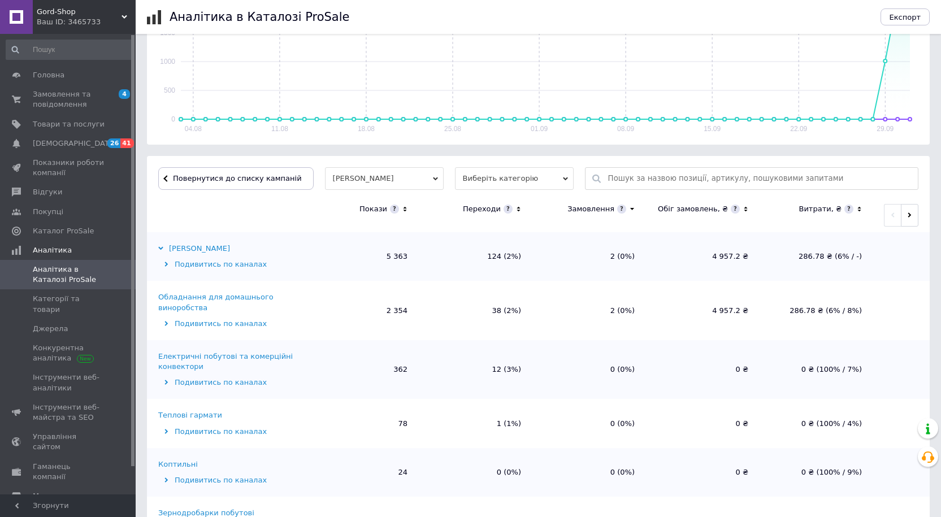
click at [405, 210] on icon at bounding box center [404, 209] width 3 height 5
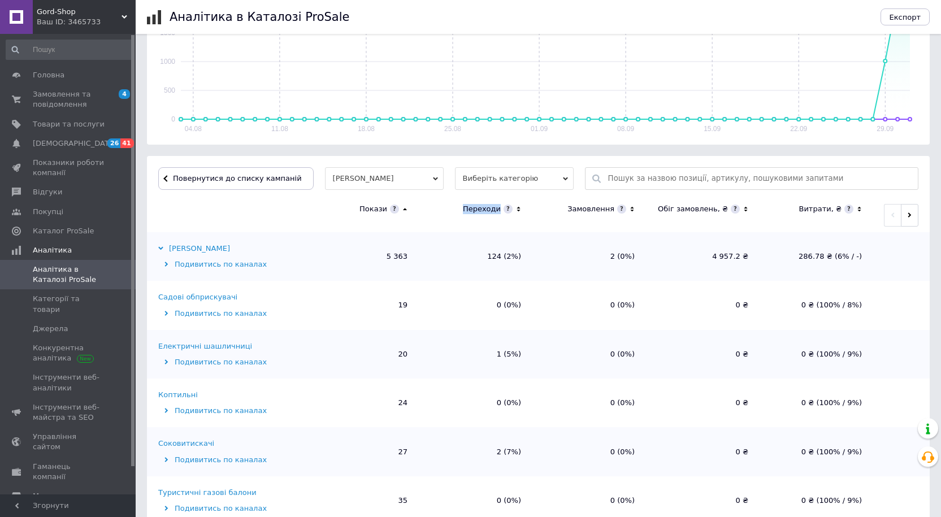
click at [405, 210] on icon at bounding box center [405, 209] width 4 height 2
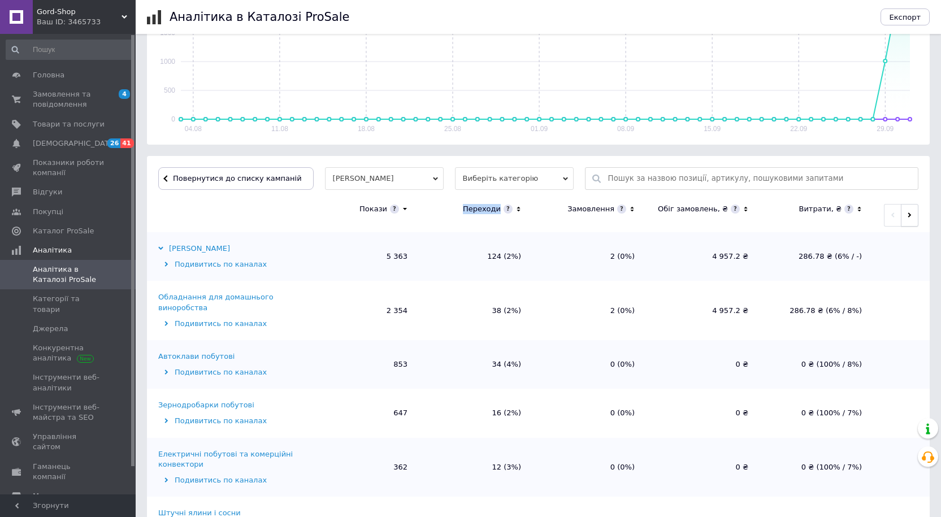
click at [907, 212] on span "button" at bounding box center [909, 215] width 5 height 8
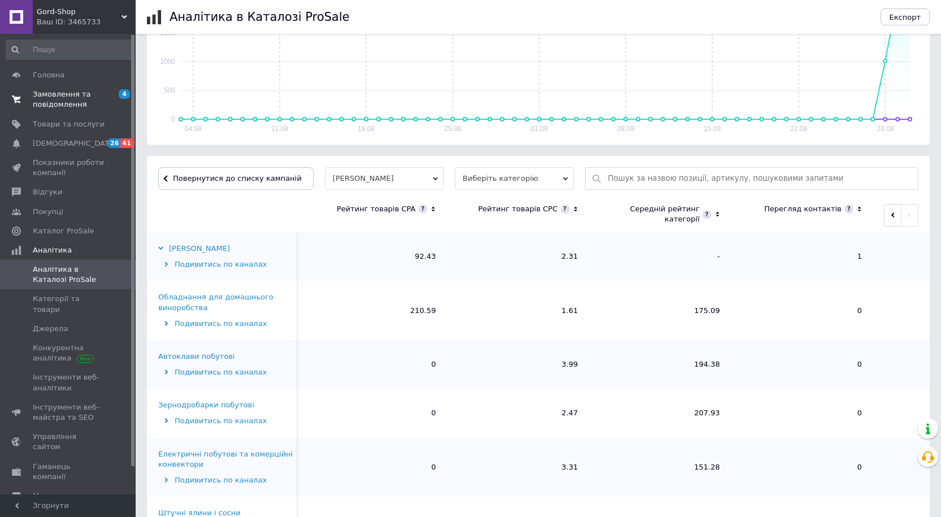
click at [63, 103] on span "Замовлення та повідомлення" at bounding box center [69, 99] width 72 height 20
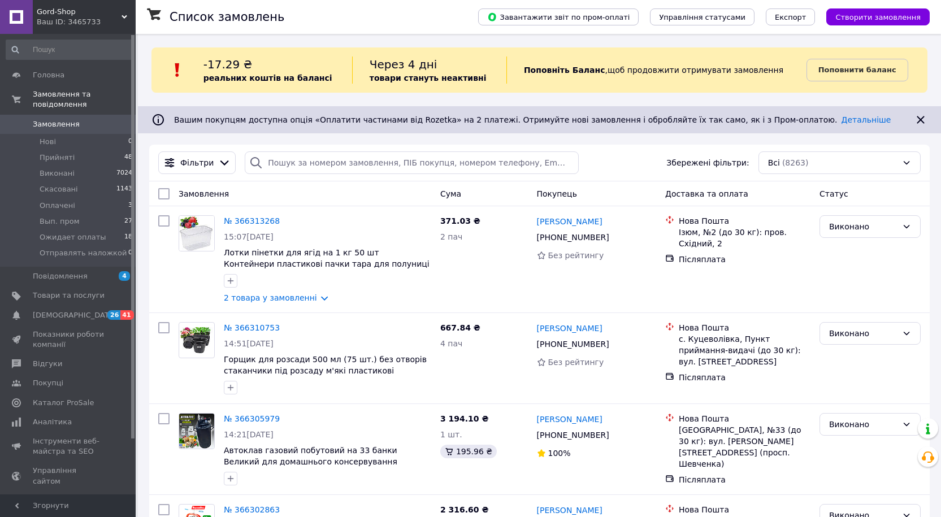
click at [63, 16] on span "Gord-Shop" at bounding box center [79, 12] width 85 height 10
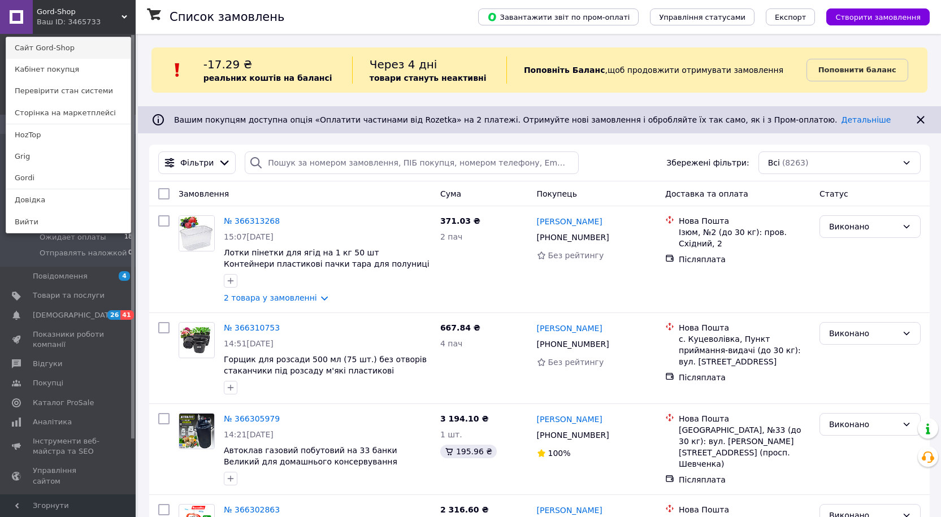
click at [53, 49] on link "Сайт Gord-Shop" at bounding box center [68, 47] width 124 height 21
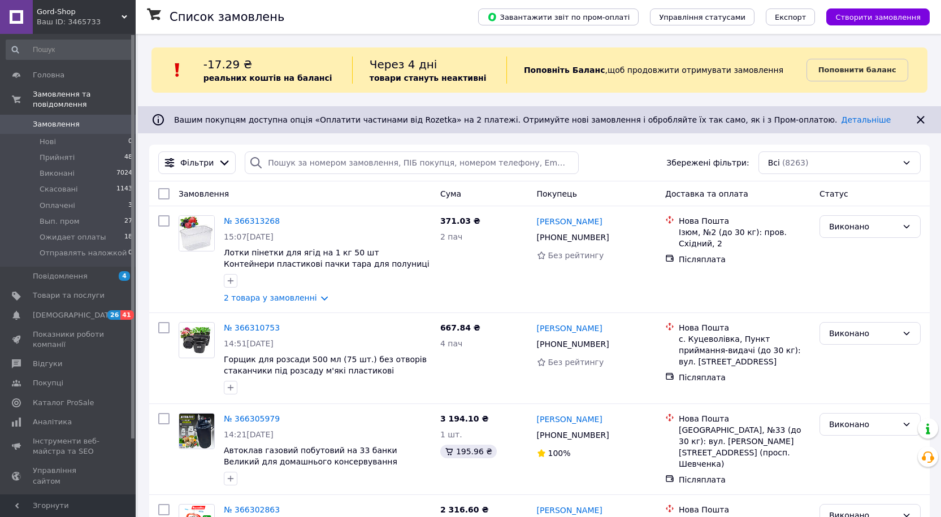
click at [44, 18] on div "Ваш ID: 3465733" at bounding box center [86, 22] width 99 height 10
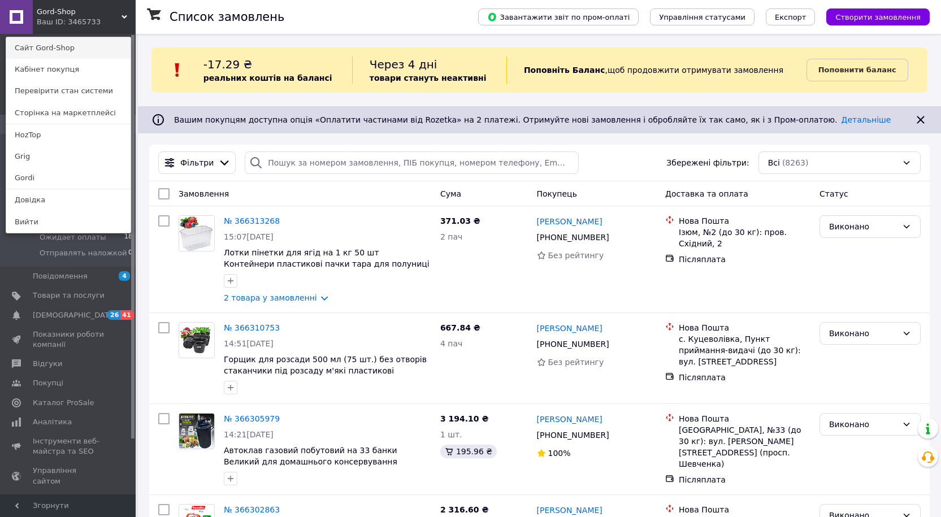
click at [47, 45] on link "Сайт Gord-Shop" at bounding box center [68, 47] width 124 height 21
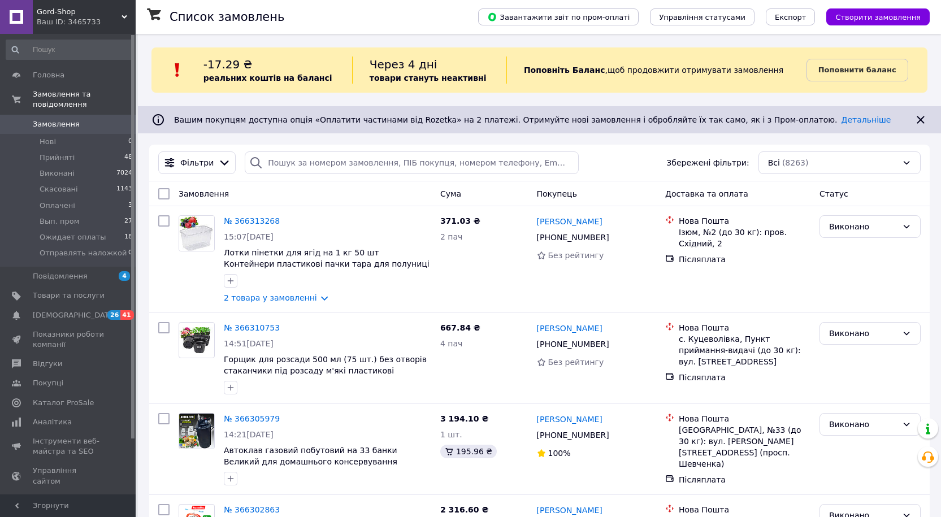
click at [52, 13] on span "Gord-Shop" at bounding box center [79, 12] width 85 height 10
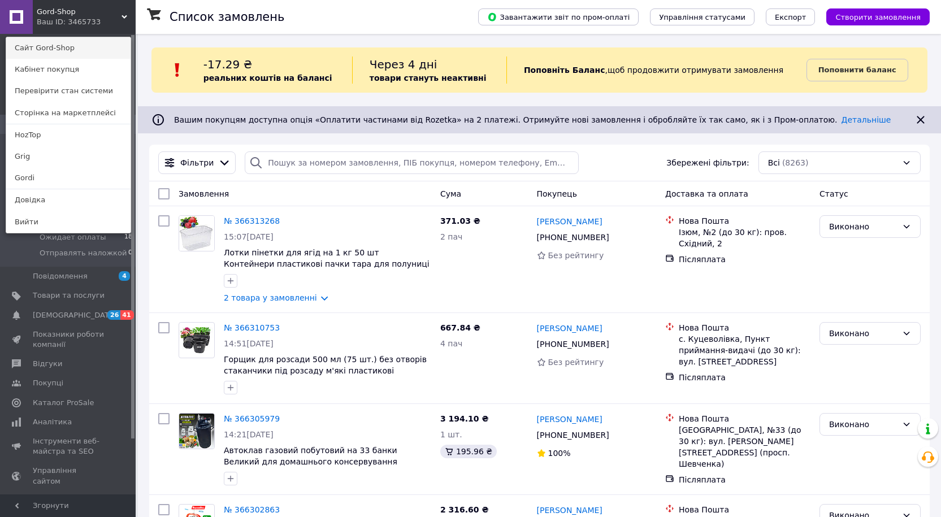
click at [46, 44] on link "Сайт Gord-Shop" at bounding box center [68, 47] width 124 height 21
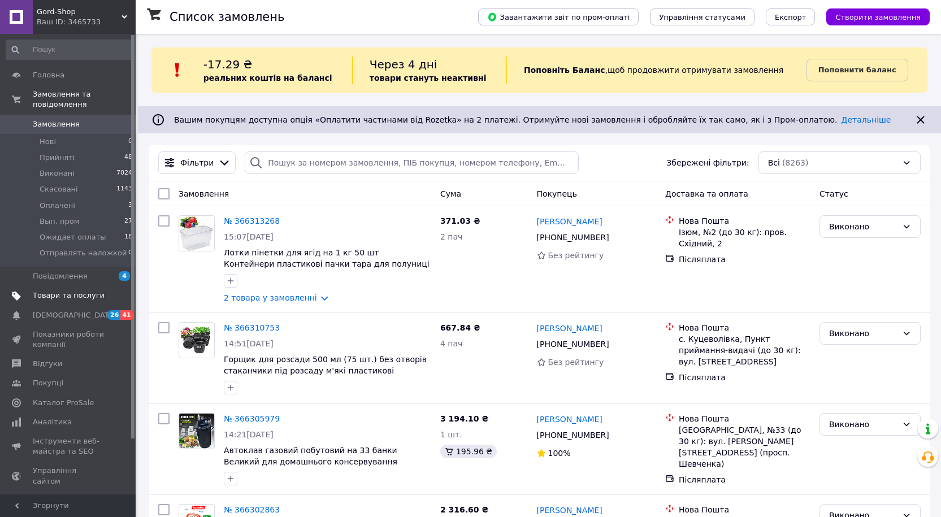
click at [64, 291] on span "Товари та послуги" at bounding box center [69, 296] width 72 height 10
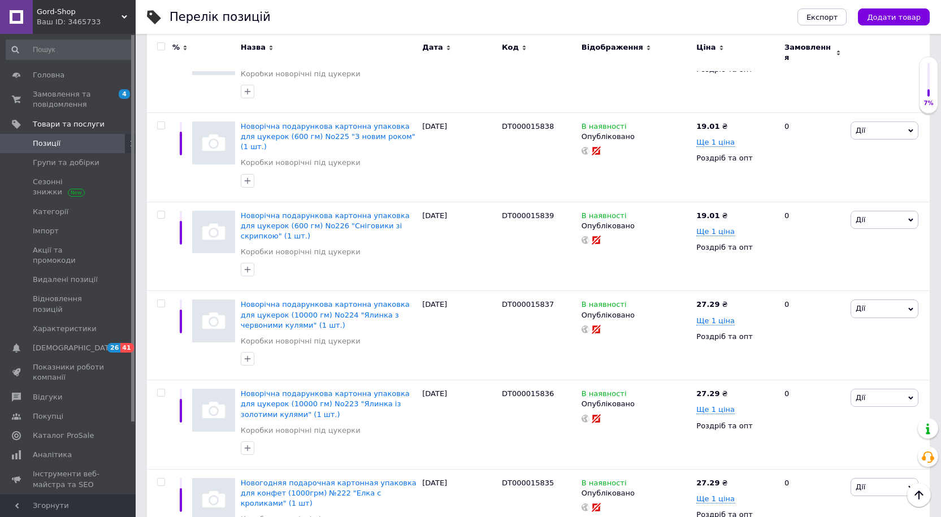
scroll to position [2694, 0]
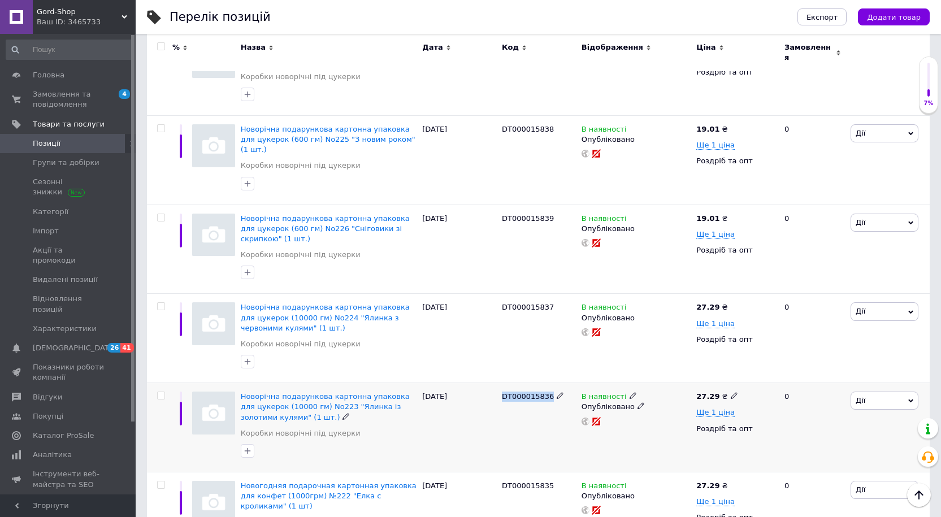
drag, startPoint x: 548, startPoint y: 224, endPoint x: 503, endPoint y: 224, distance: 44.7
click at [503, 392] on div "DT000015836" at bounding box center [539, 397] width 74 height 10
copy span "DT000015836"
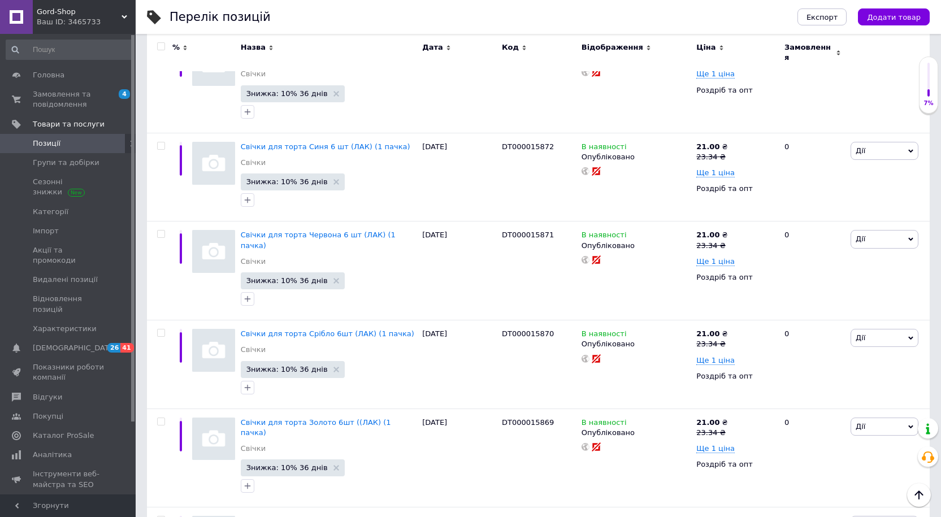
scroll to position [8459, 0]
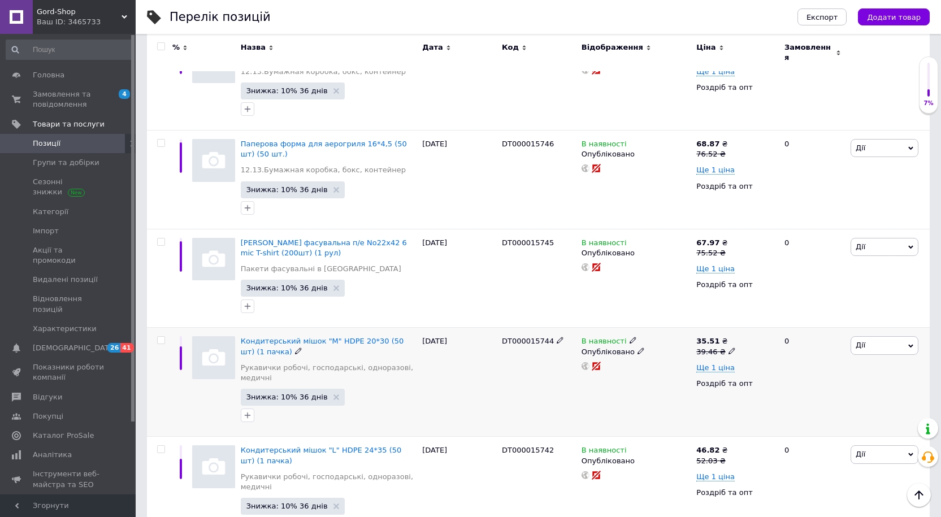
scroll to position [9796, 0]
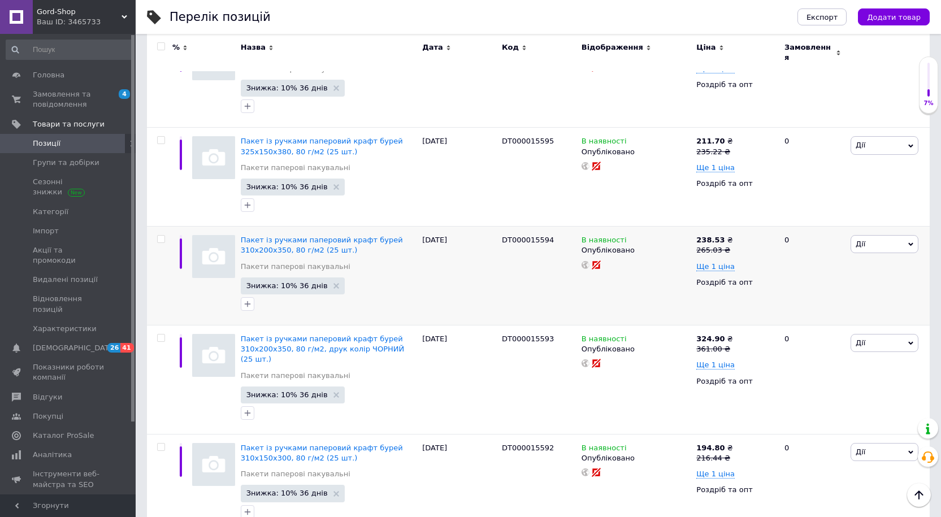
scroll to position [9806, 0]
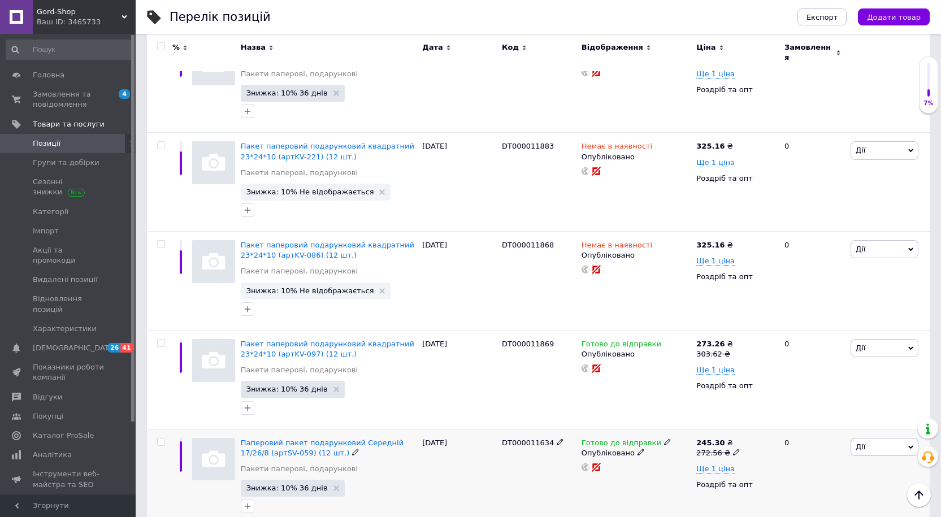
scroll to position [9932, 0]
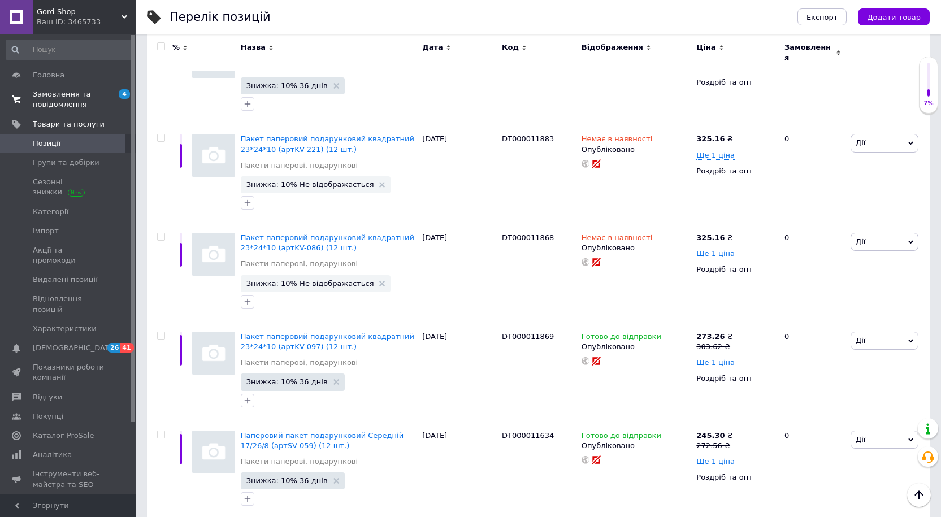
click at [39, 101] on span "Замовлення та повідомлення" at bounding box center [69, 99] width 72 height 20
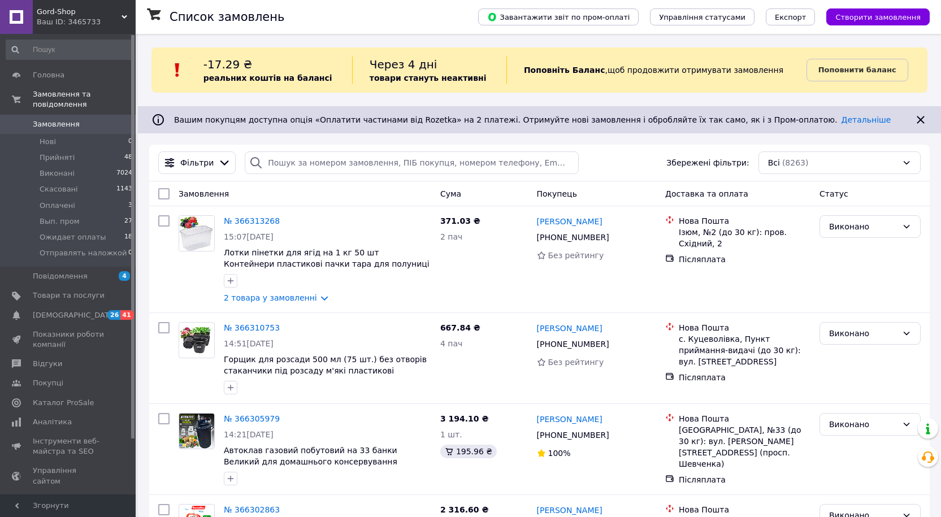
click at [83, 119] on span "Замовлення" at bounding box center [69, 124] width 72 height 10
click at [56, 310] on span "[DEMOGRAPHIC_DATA]" at bounding box center [75, 315] width 84 height 10
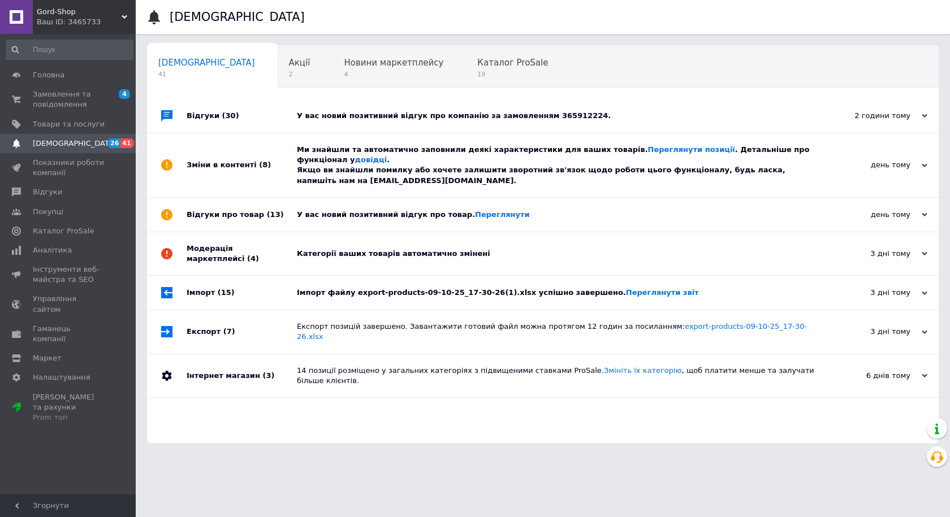
click at [459, 119] on div "У вас новий позитивний відгук про компанію за замовленням 365912224." at bounding box center [555, 116] width 517 height 10
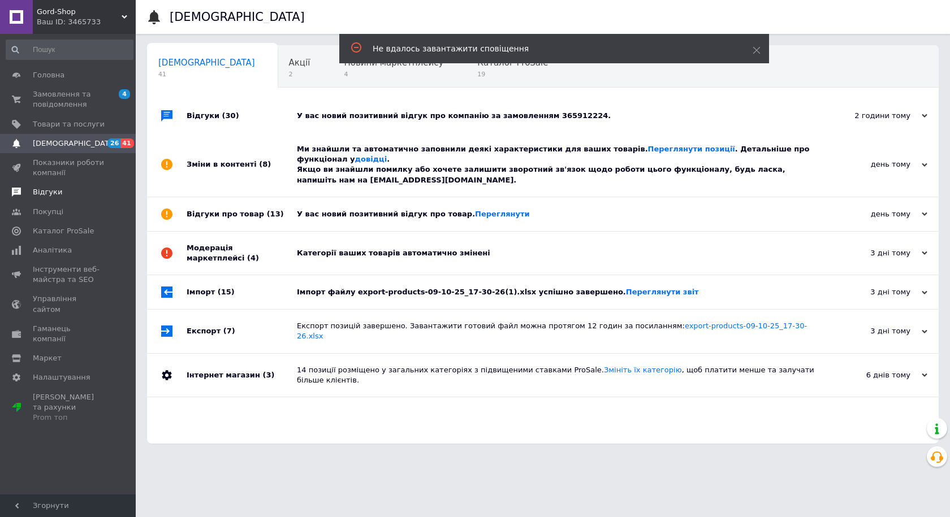
click at [53, 194] on span "Відгуки" at bounding box center [47, 192] width 29 height 10
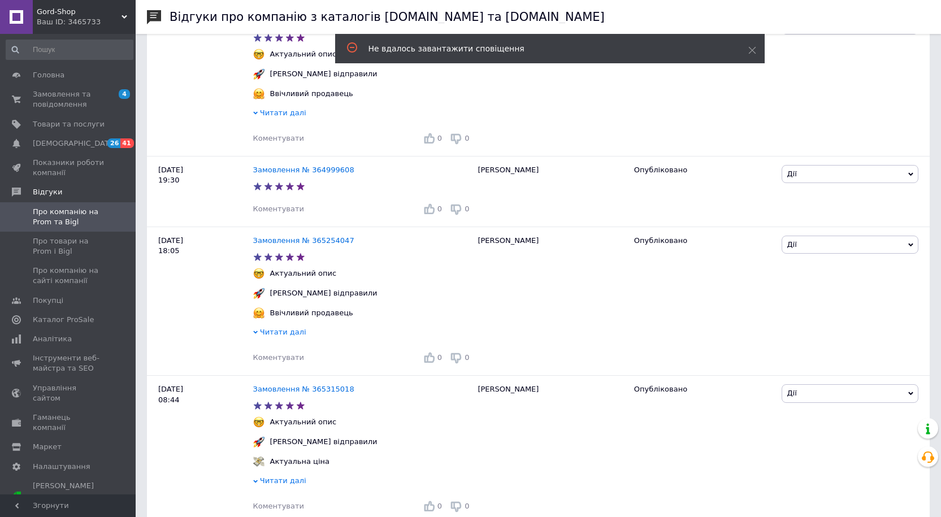
scroll to position [170, 0]
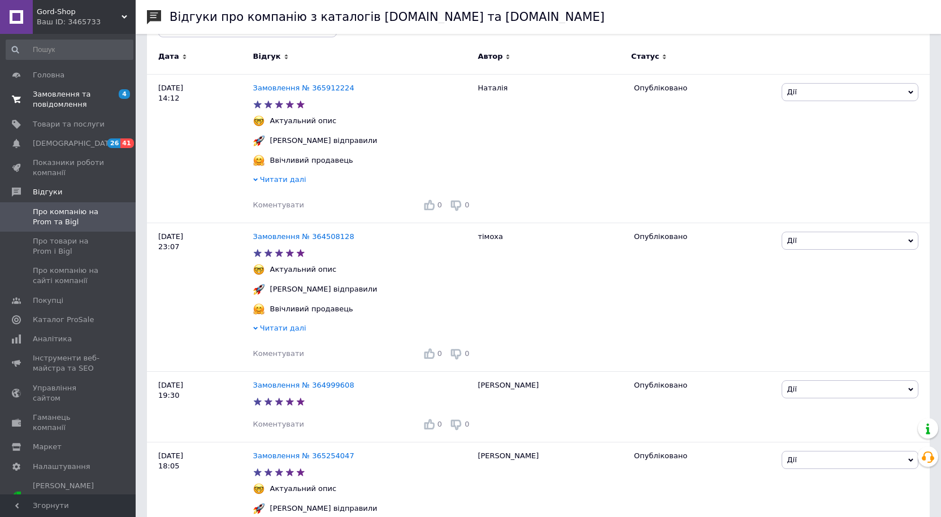
click at [50, 101] on span "Замовлення та повідомлення" at bounding box center [69, 99] width 72 height 20
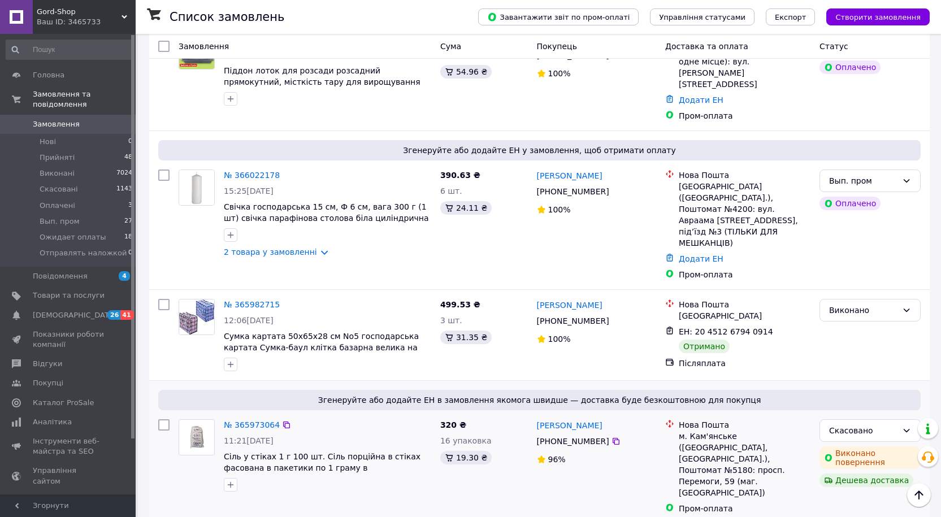
scroll to position [1695, 0]
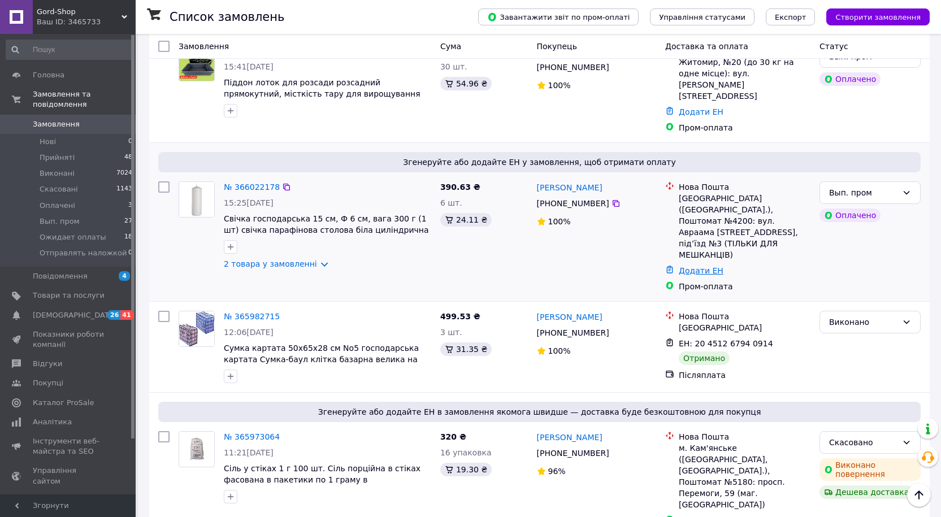
click at [700, 266] on link "Додати ЕН" at bounding box center [701, 270] width 45 height 9
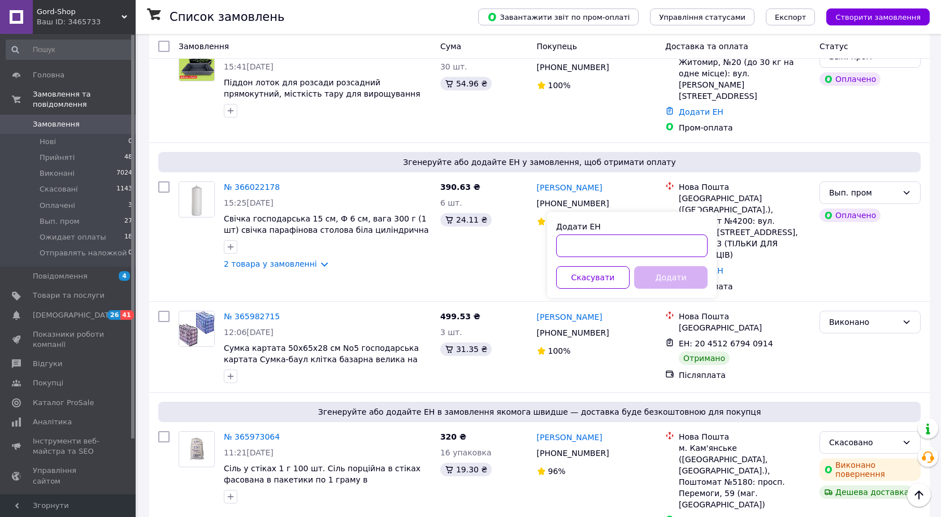
paste input "20451269153243"
type input "20451269153243"
click at [676, 275] on button "Додати" at bounding box center [670, 277] width 73 height 23
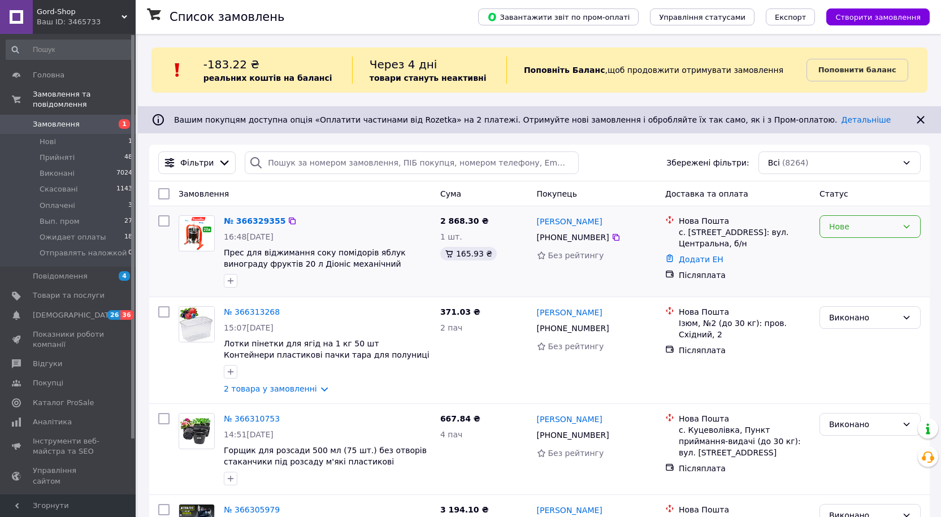
click at [884, 231] on div "Нове" at bounding box center [863, 226] width 68 height 12
click at [861, 252] on li "Прийнято" at bounding box center [870, 251] width 100 height 20
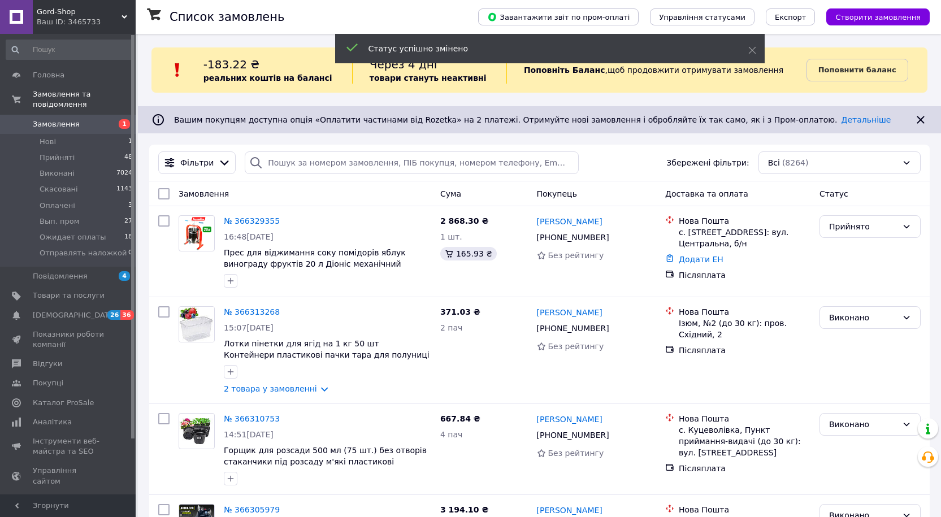
click at [249, 221] on link "№ 366329355" at bounding box center [252, 220] width 56 height 9
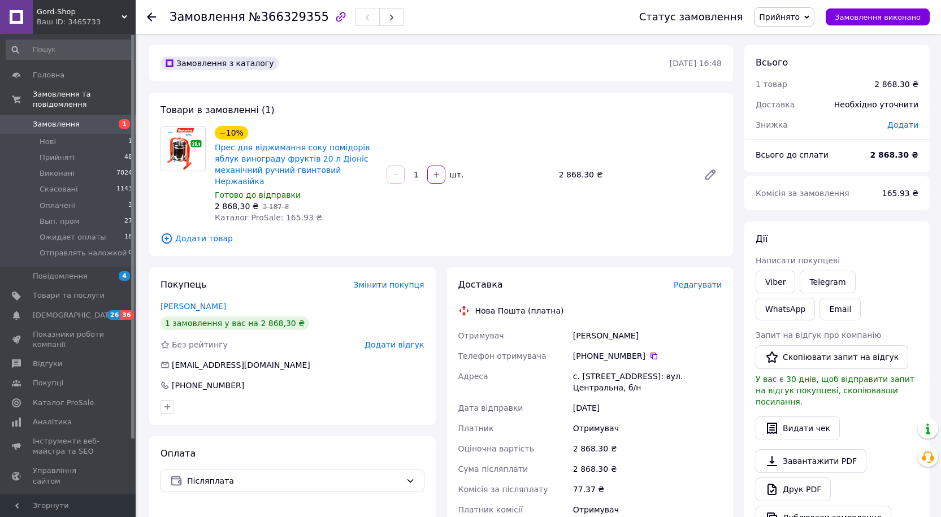
scroll to position [57, 0]
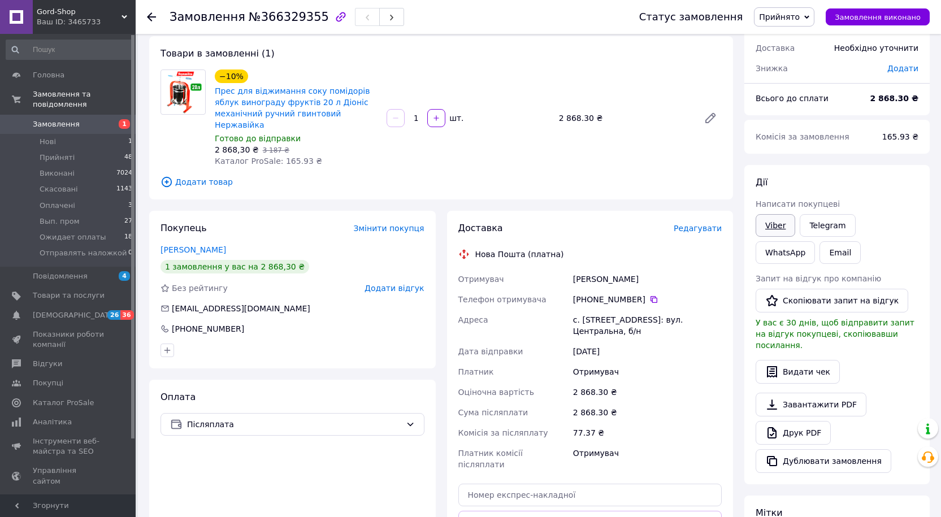
click at [774, 226] on link "Viber" at bounding box center [776, 225] width 40 height 23
click at [183, 245] on link "[PERSON_NAME]" at bounding box center [194, 249] width 66 height 9
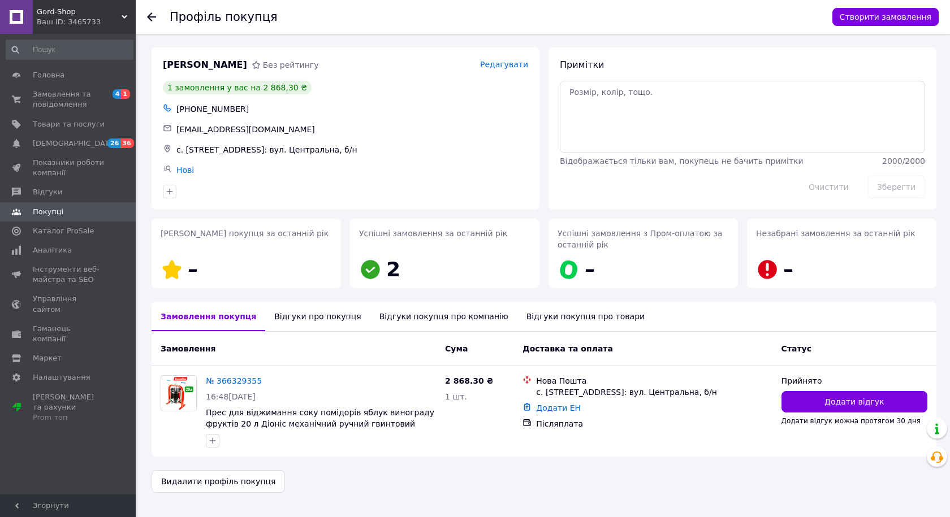
click at [304, 324] on div "Відгуки про покупця" at bounding box center [317, 316] width 105 height 29
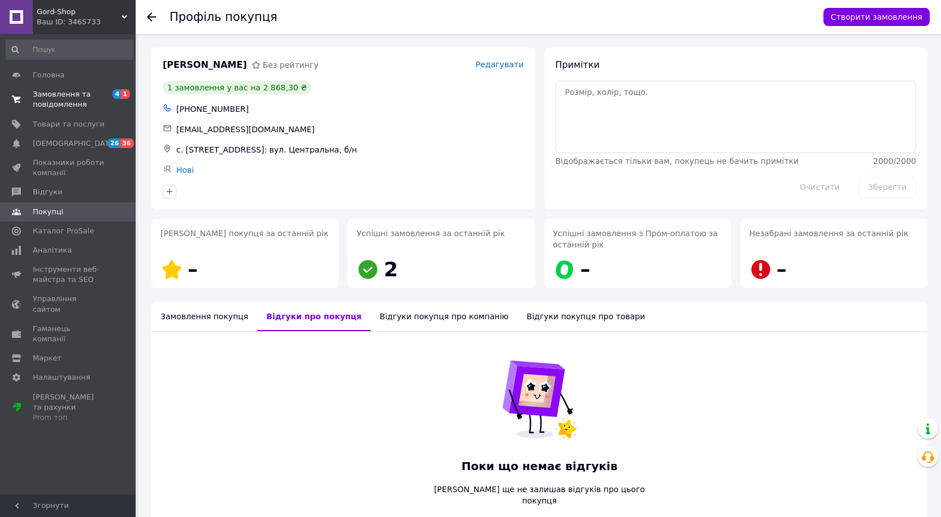
click at [53, 105] on span "Замовлення та повідомлення" at bounding box center [69, 99] width 72 height 20
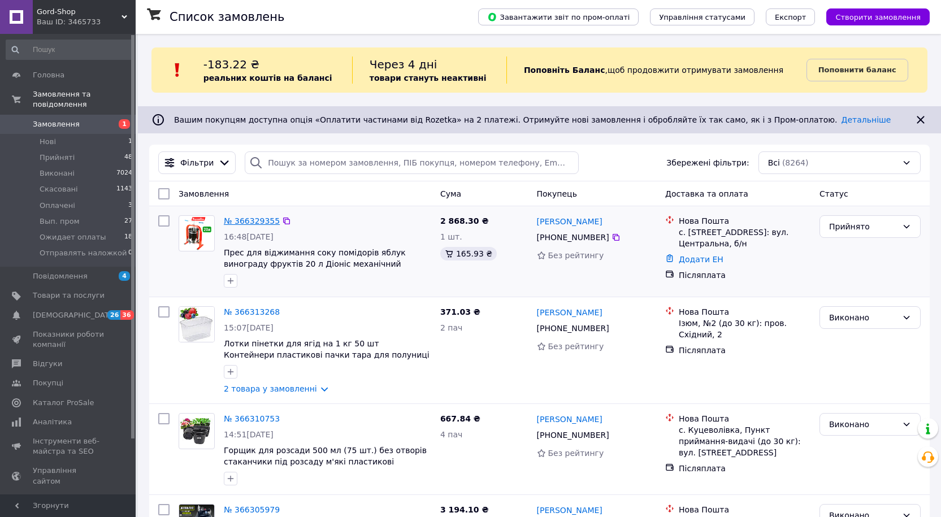
click at [252, 218] on link "№ 366329355" at bounding box center [252, 220] width 56 height 9
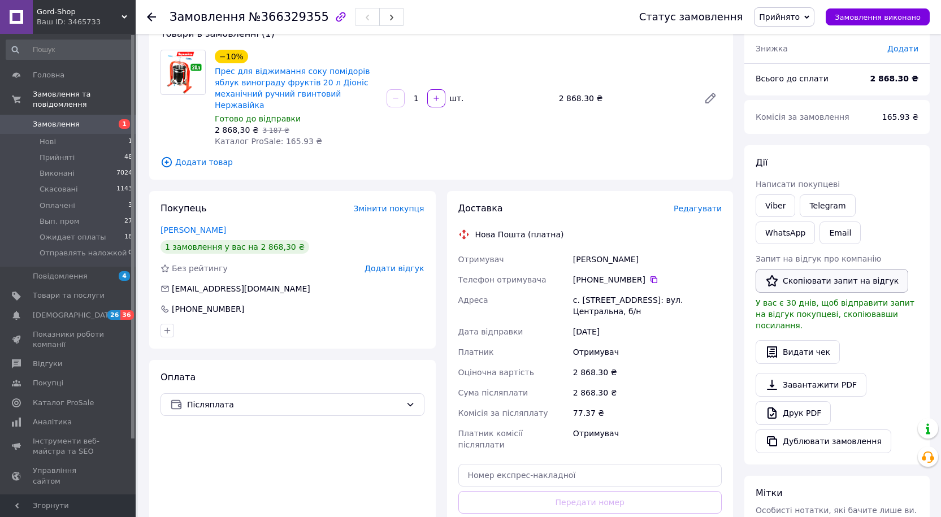
scroll to position [57, 0]
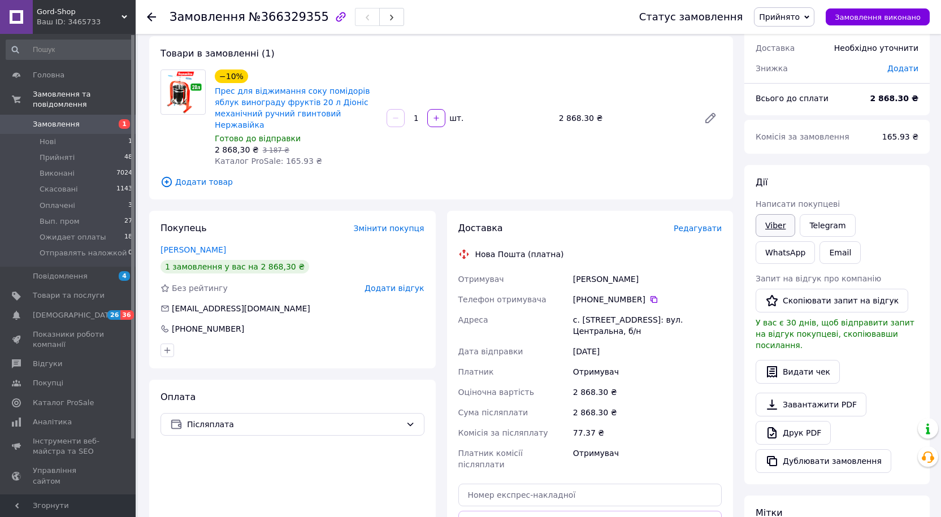
click at [778, 227] on link "Viber" at bounding box center [776, 225] width 40 height 23
click at [793, 434] on div "Завантажити PDF   Друк PDF   Дублювати замовлення" at bounding box center [837, 433] width 163 height 80
click at [795, 424] on link "Друк PDF" at bounding box center [793, 433] width 75 height 24
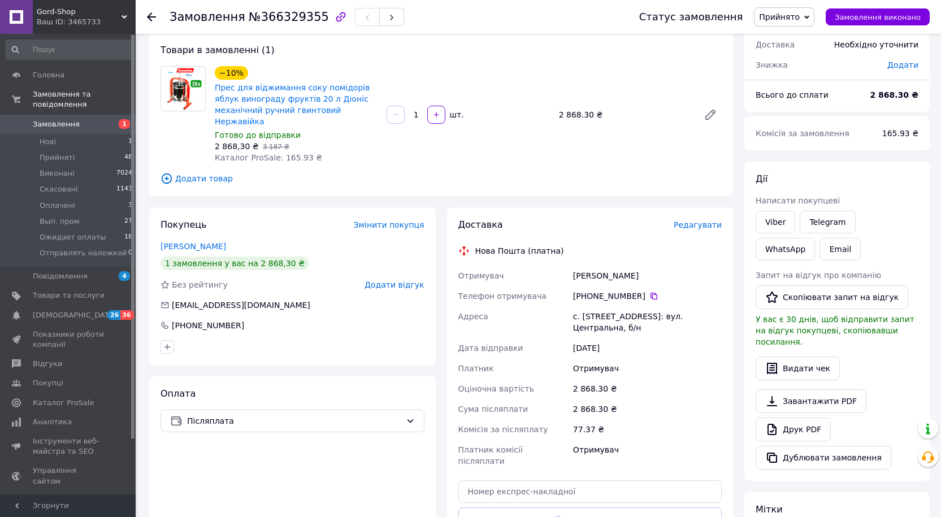
scroll to position [282, 0]
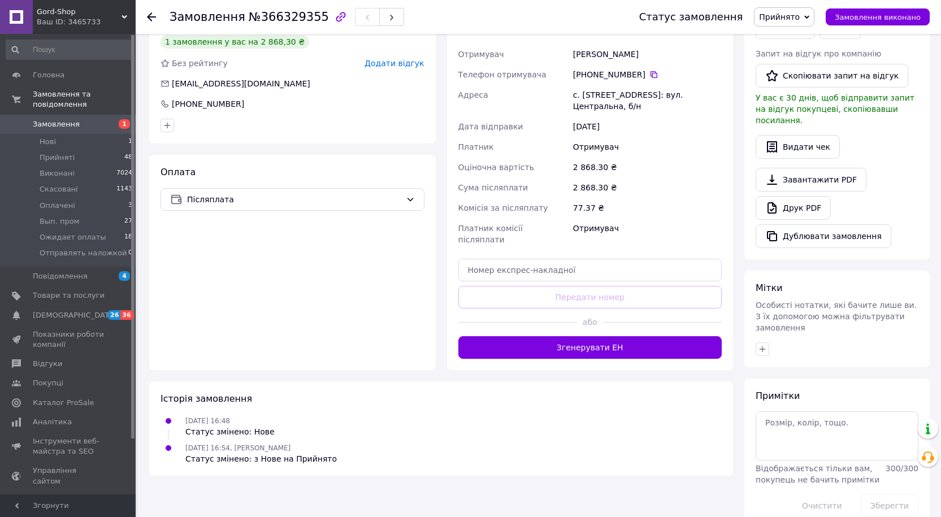
click at [80, 119] on span "Замовлення" at bounding box center [69, 124] width 72 height 10
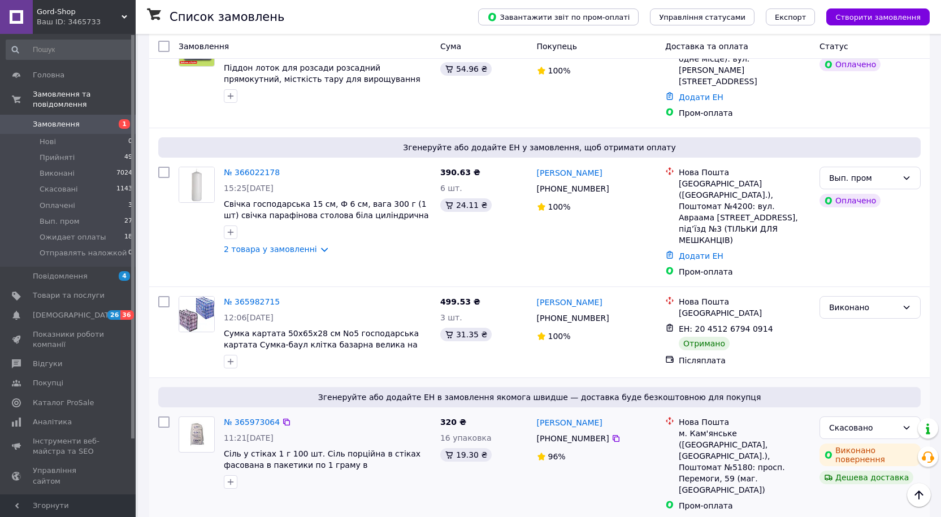
scroll to position [1736, 0]
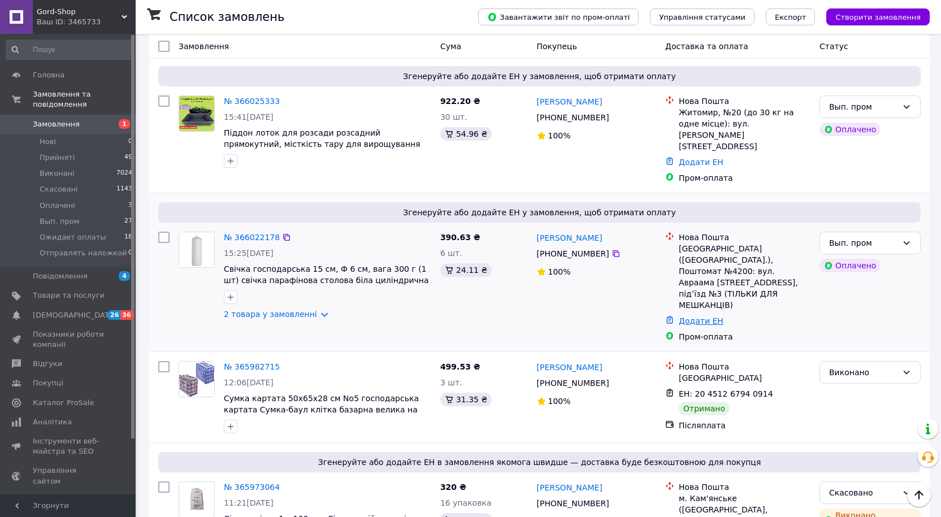
click at [702, 317] on link "Додати ЕН" at bounding box center [701, 321] width 45 height 9
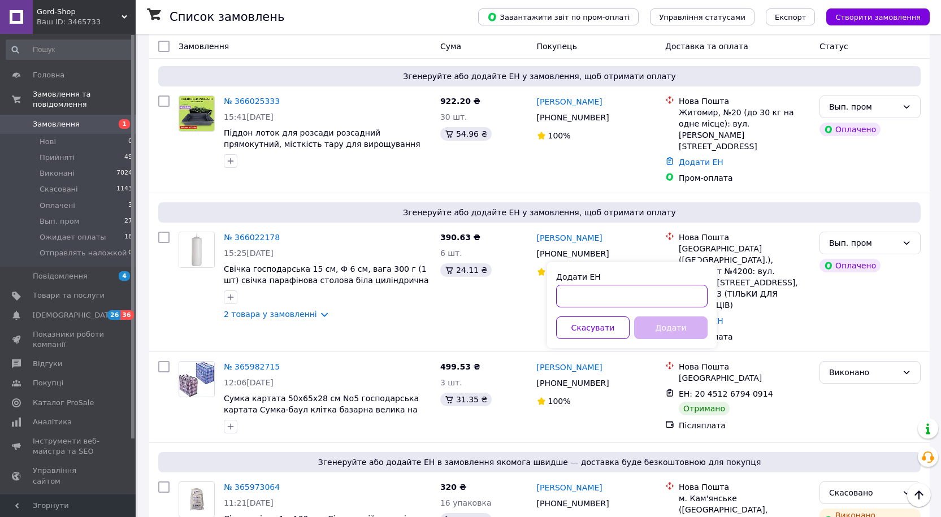
paste input "20451269153243"
type input "20451269153243"
click at [670, 339] on div "Додати ЕН 20451269153243 Скасувати Додати" at bounding box center [632, 305] width 170 height 86
click at [675, 330] on button "Додати" at bounding box center [670, 328] width 73 height 23
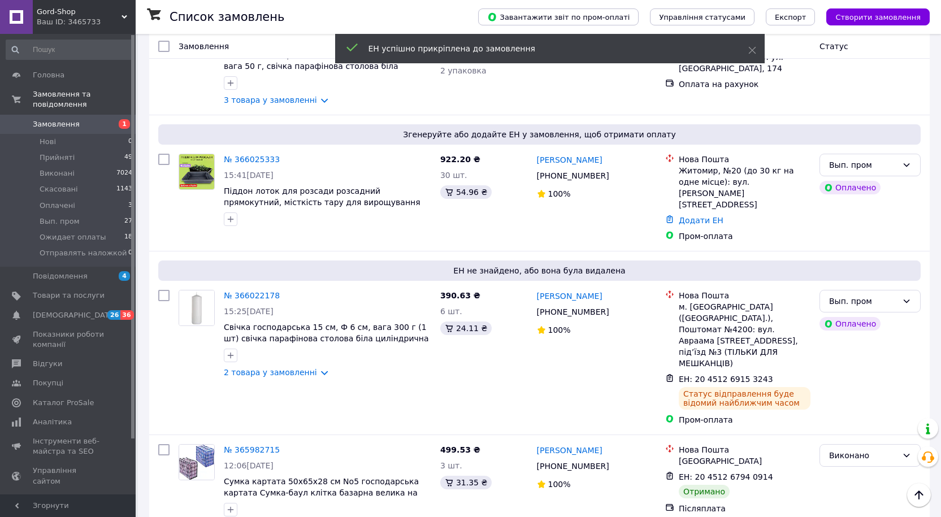
scroll to position [1623, 0]
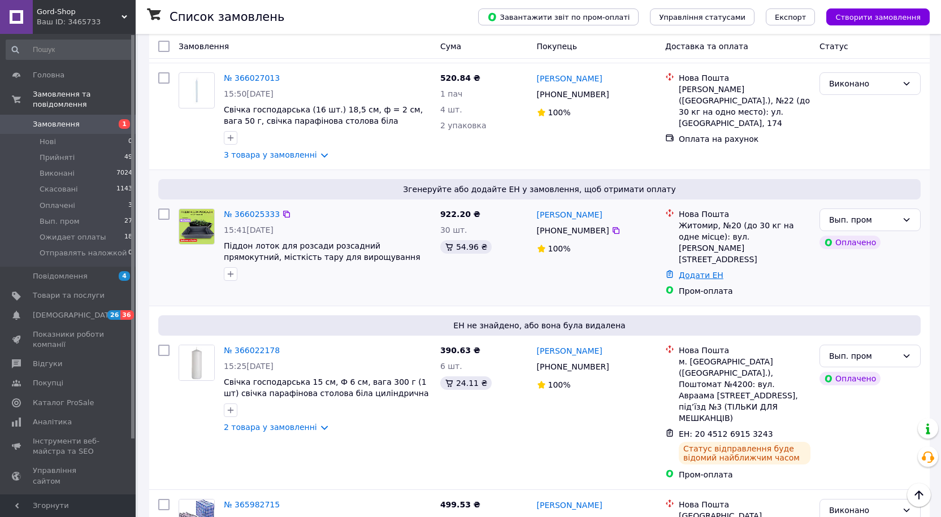
click at [690, 271] on link "Додати ЕН" at bounding box center [701, 275] width 45 height 9
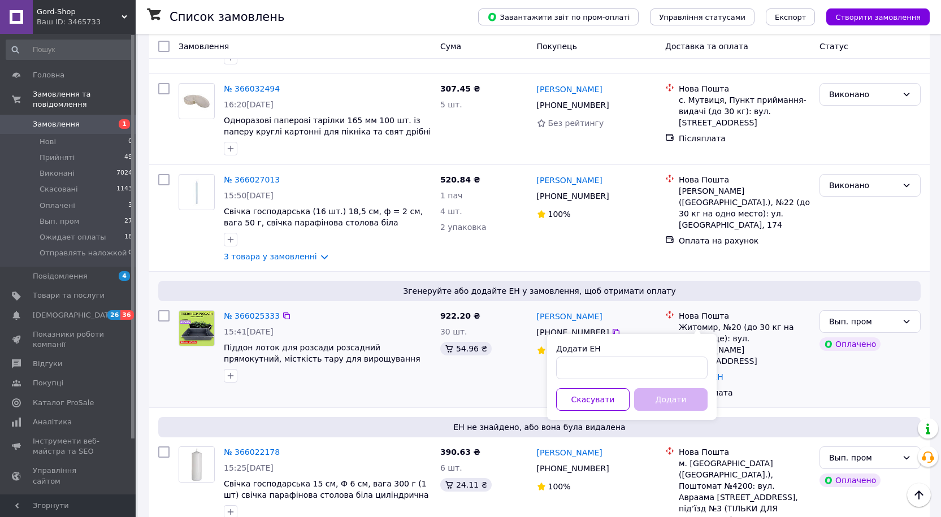
scroll to position [1510, 0]
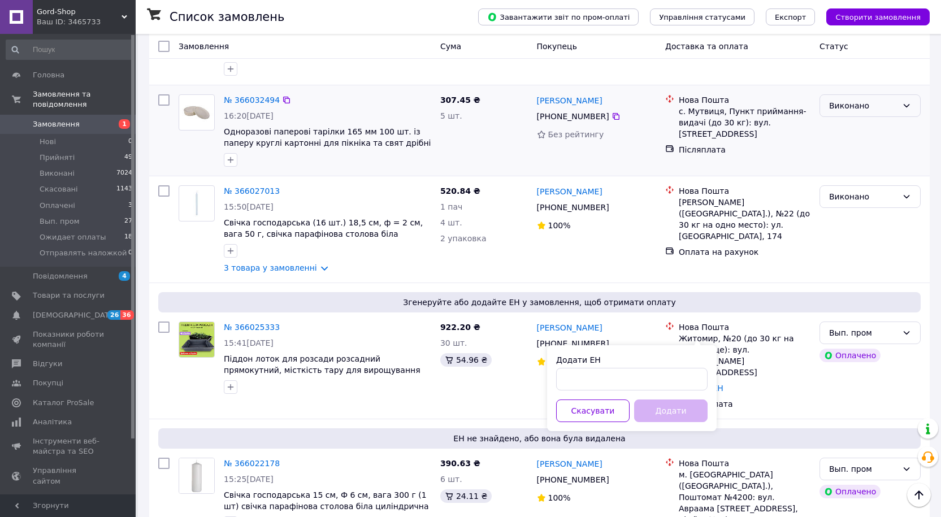
click at [863, 99] on div "Виконано" at bounding box center [863, 105] width 68 height 12
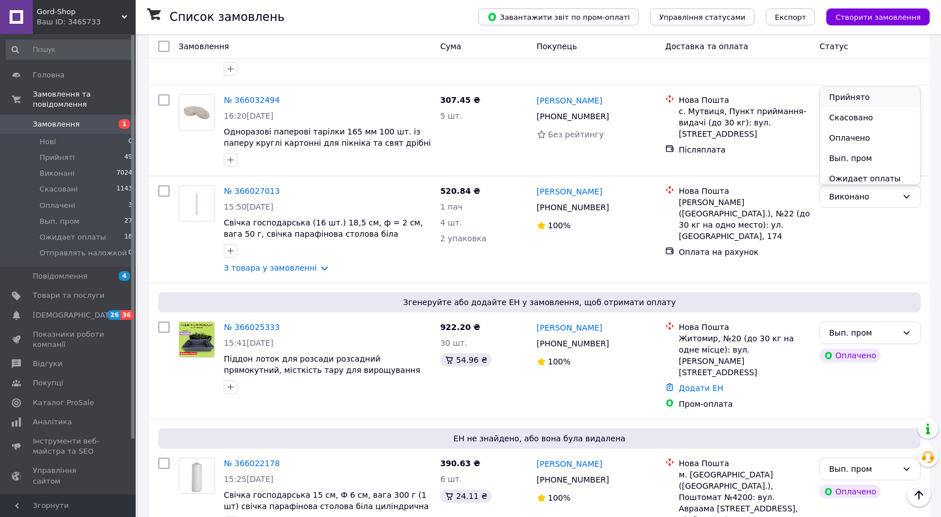
click at [850, 97] on li "Прийнято" at bounding box center [870, 97] width 100 height 20
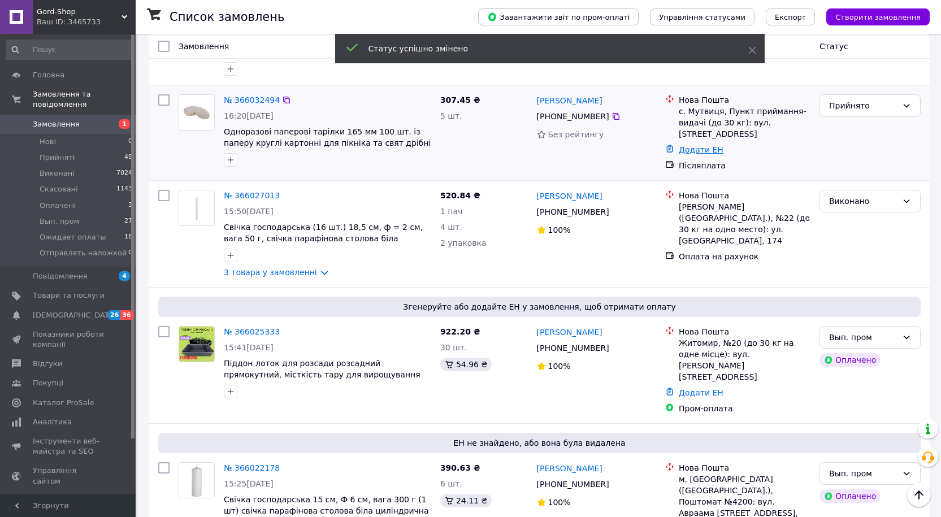
click at [693, 145] on link "Додати ЕН" at bounding box center [701, 149] width 45 height 9
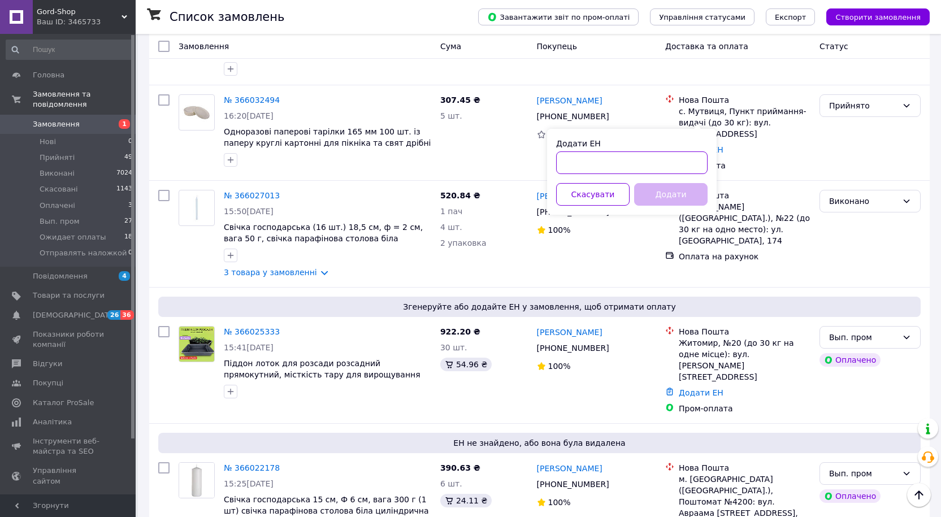
paste input "20451269147794"
type input "20451269147794"
click at [685, 197] on button "Додати" at bounding box center [670, 194] width 73 height 23
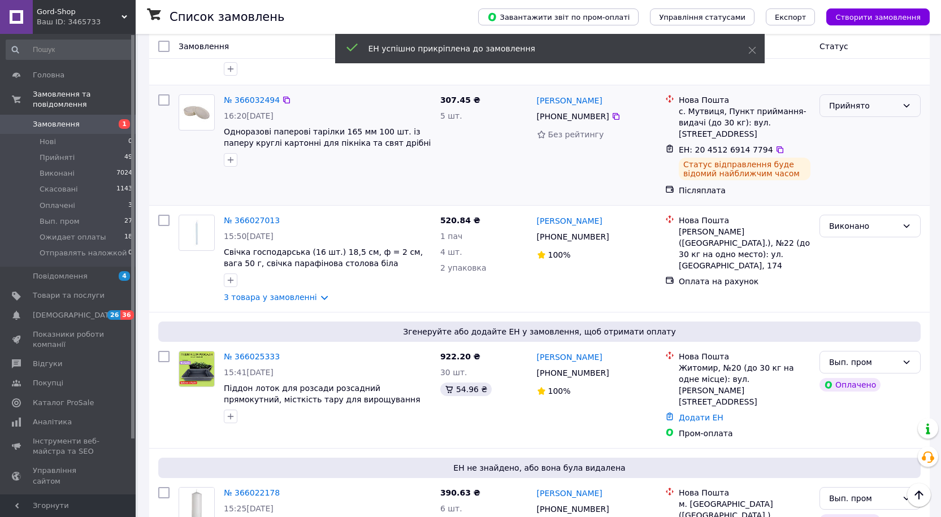
click at [889, 99] on div "Прийнято" at bounding box center [863, 105] width 68 height 12
click at [856, 98] on li "Виконано" at bounding box center [870, 97] width 100 height 20
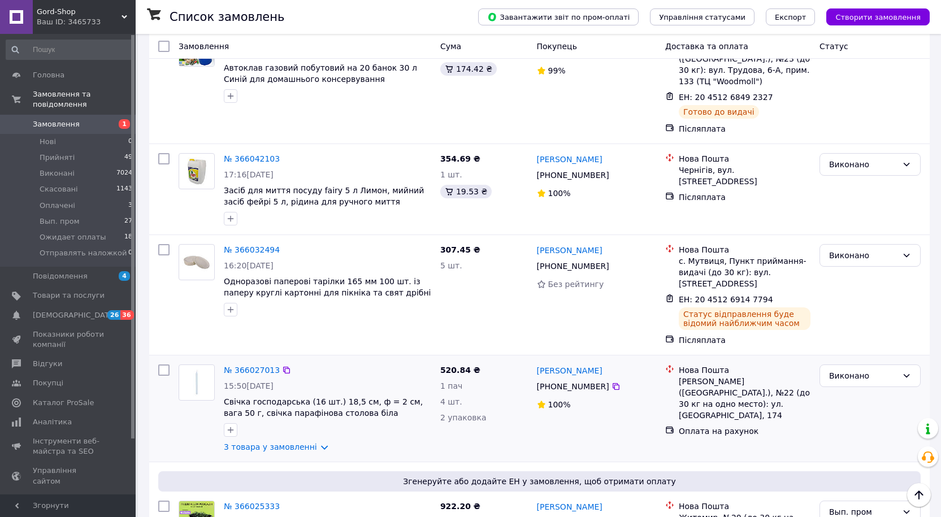
scroll to position [1340, 0]
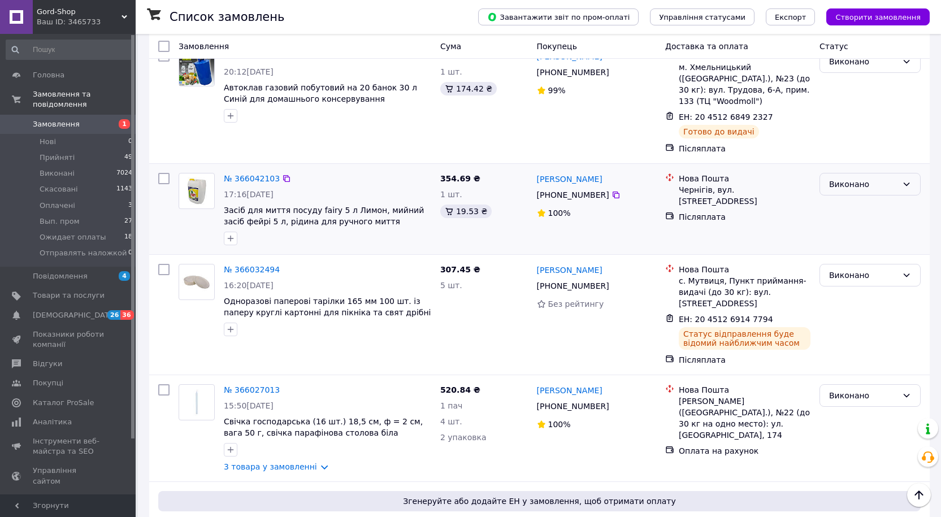
click at [903, 180] on icon at bounding box center [906, 184] width 9 height 9
click at [860, 174] on li "Прийнято" at bounding box center [870, 176] width 100 height 20
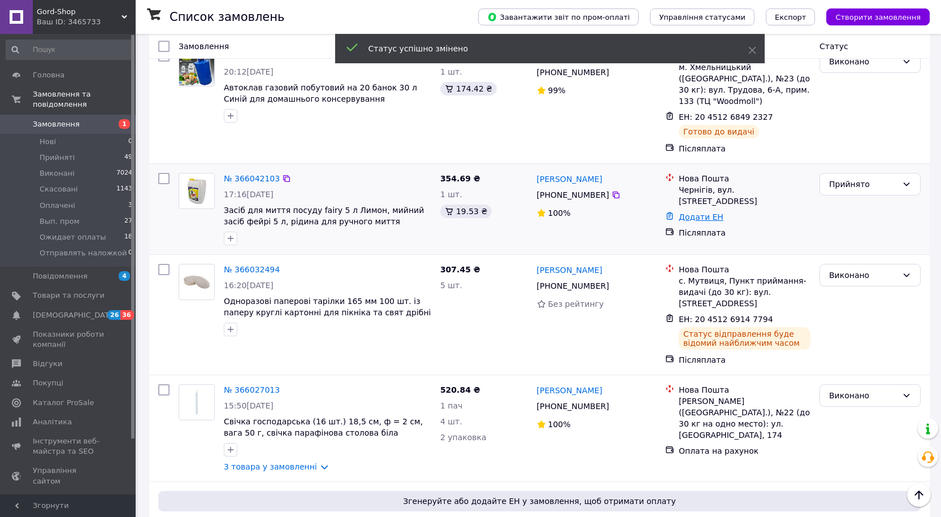
click at [692, 213] on link "Додати ЕН" at bounding box center [701, 217] width 45 height 9
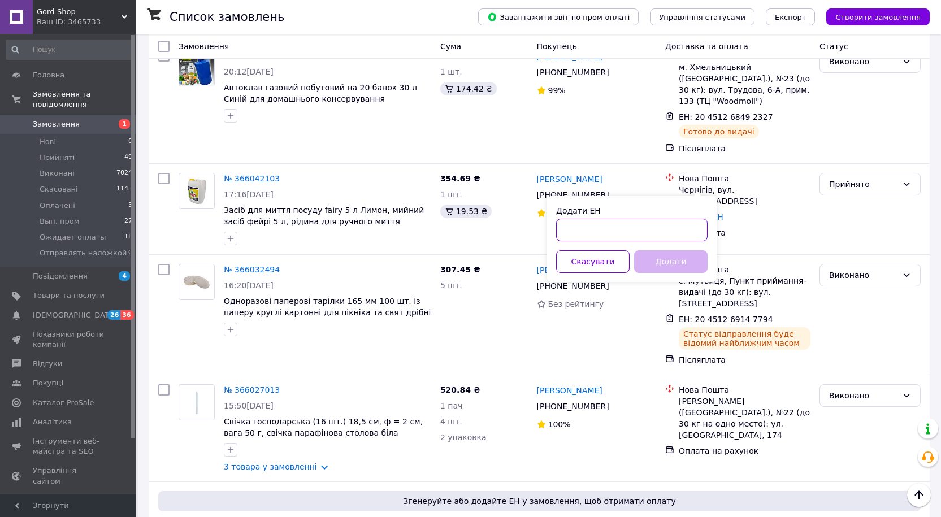
paste input "20451269168254"
type input "20451269168254"
click at [688, 266] on button "Додати" at bounding box center [670, 261] width 73 height 23
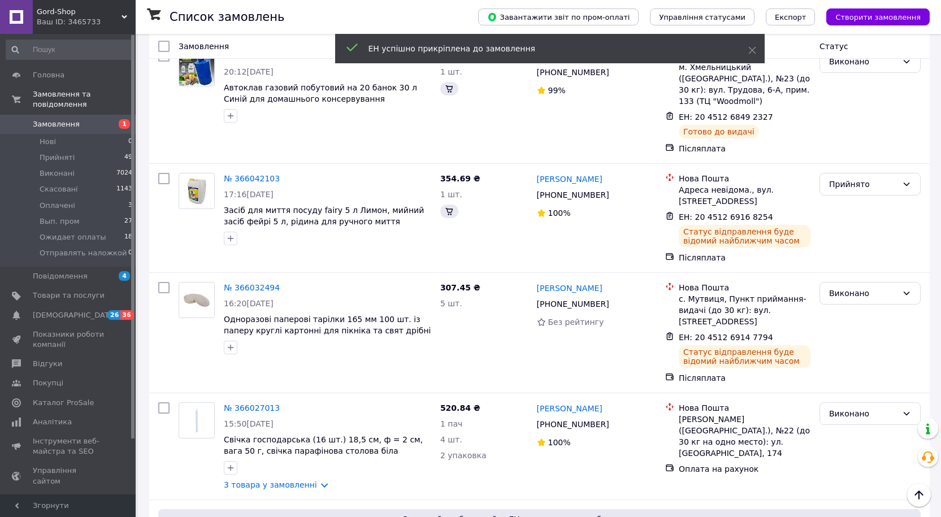
click at [897, 178] on div "Прийнято" at bounding box center [863, 184] width 68 height 12
click at [861, 171] on li "Виконано" at bounding box center [870, 176] width 100 height 20
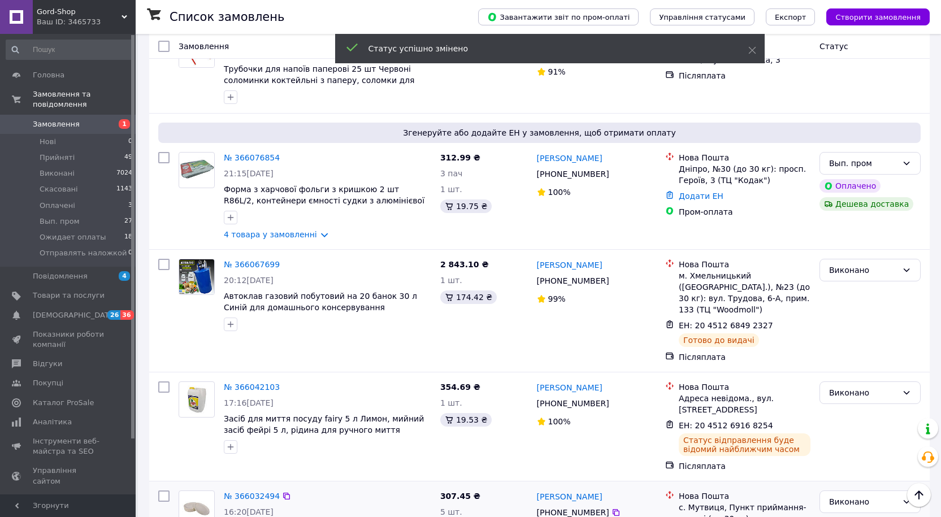
scroll to position [1114, 0]
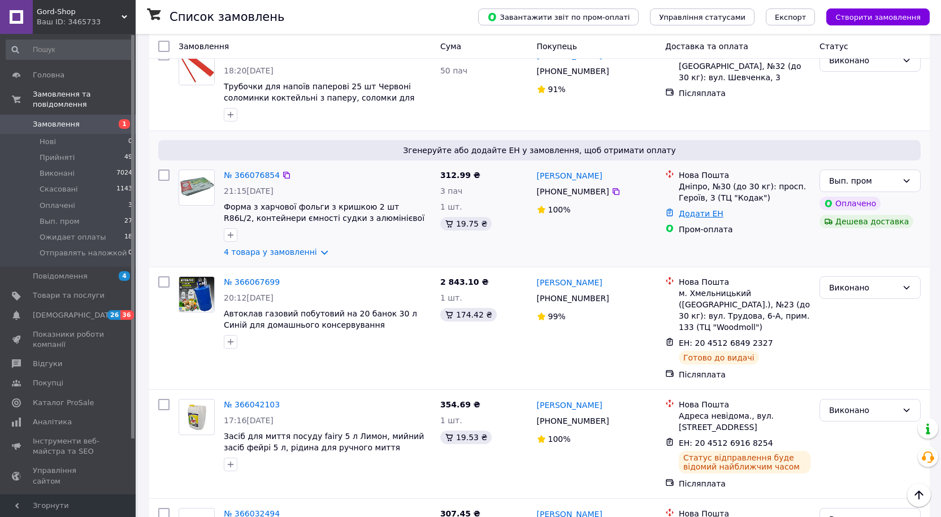
click at [704, 209] on link "Додати ЕН" at bounding box center [701, 213] width 45 height 9
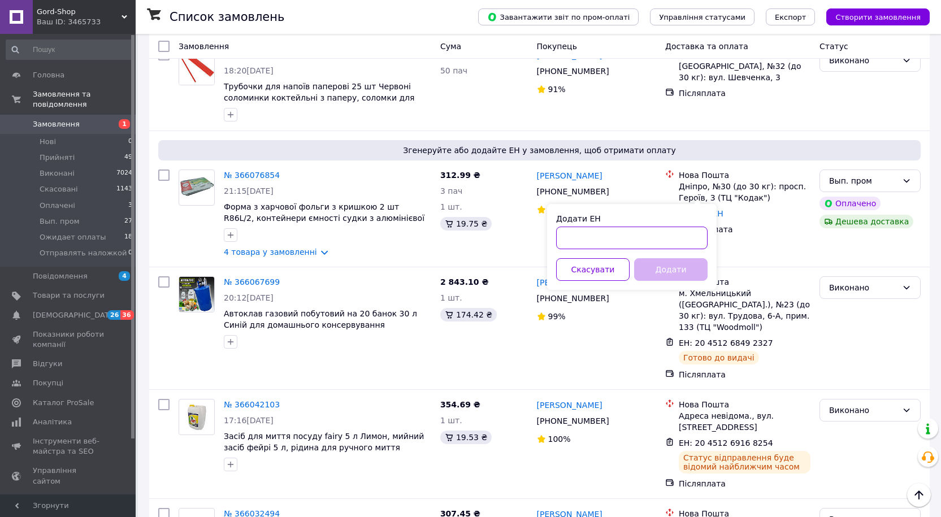
paste input "20451269164327"
type input "20451269164327"
click at [671, 267] on button "Додати" at bounding box center [670, 269] width 73 height 23
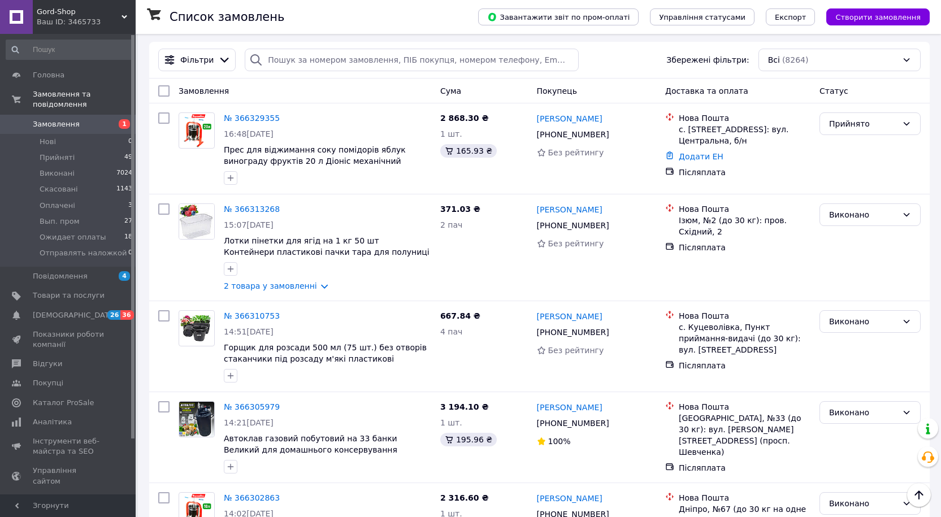
scroll to position [0, 0]
